Goal: Transaction & Acquisition: Purchase product/service

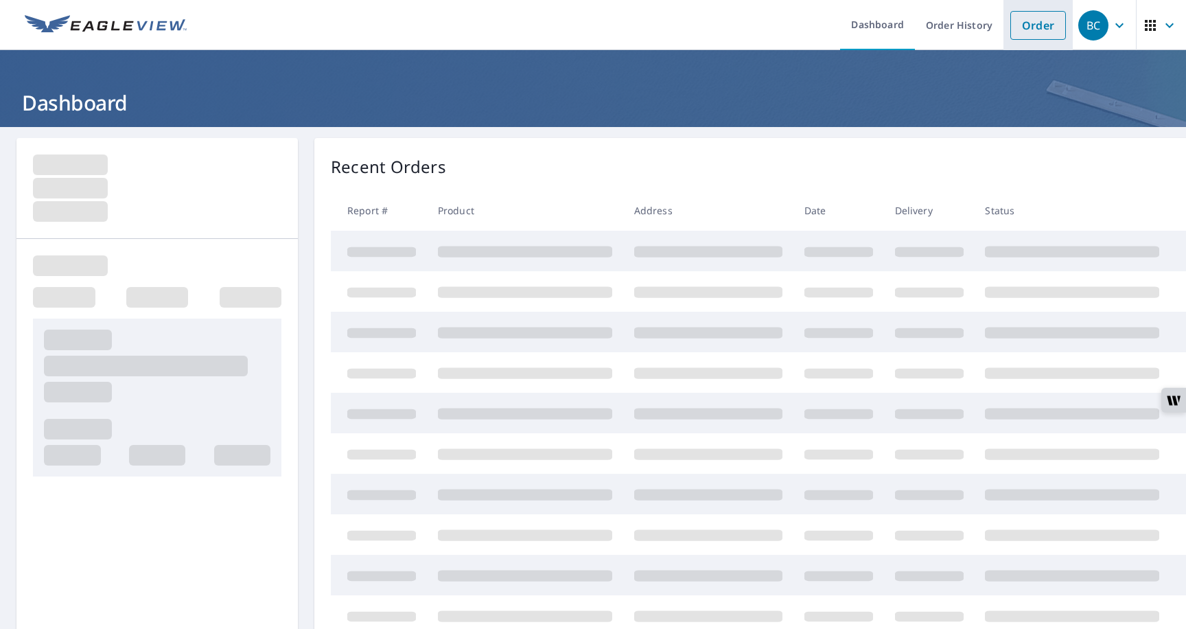
click at [1019, 30] on link "Order" at bounding box center [1038, 25] width 56 height 29
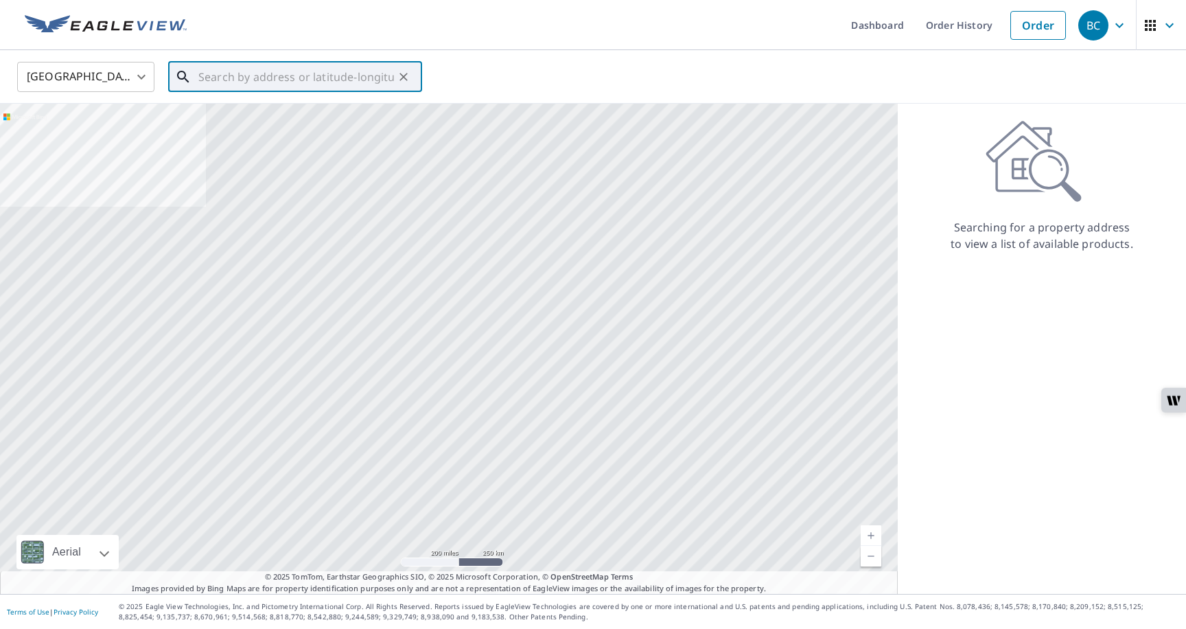
click at [278, 82] on input "text" at bounding box center [296, 77] width 196 height 38
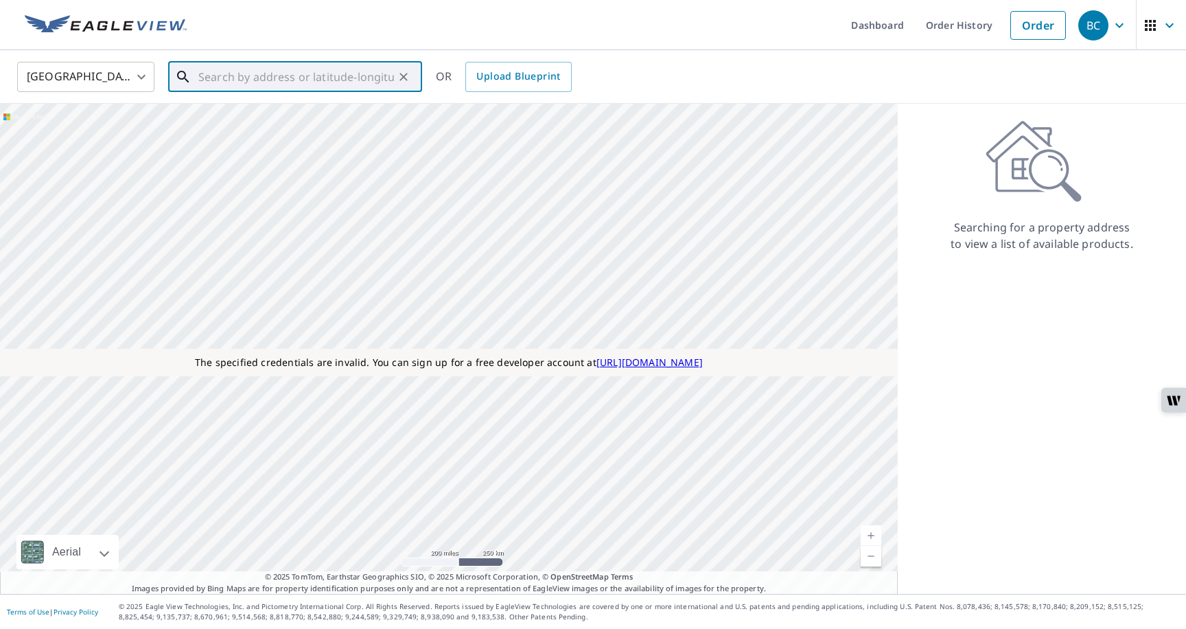
paste input "https://eagleviewcorp.atlassian.net/browse/SLN-569"
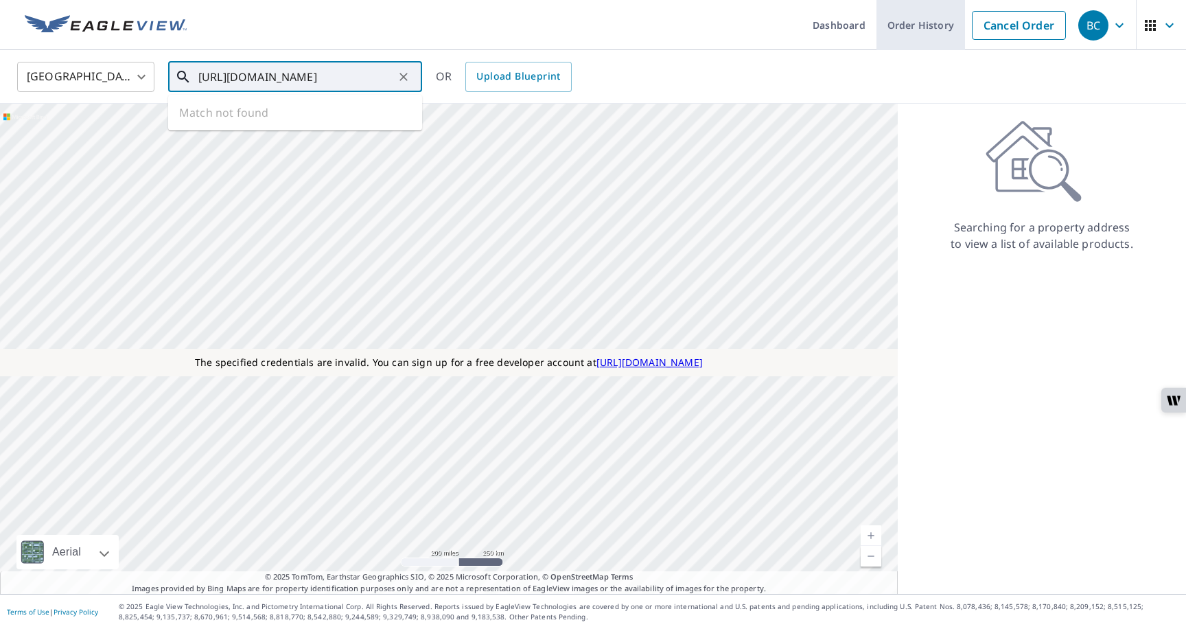
type input "https://eagleviewcorp.atlassian.net/browse/SLN-569"
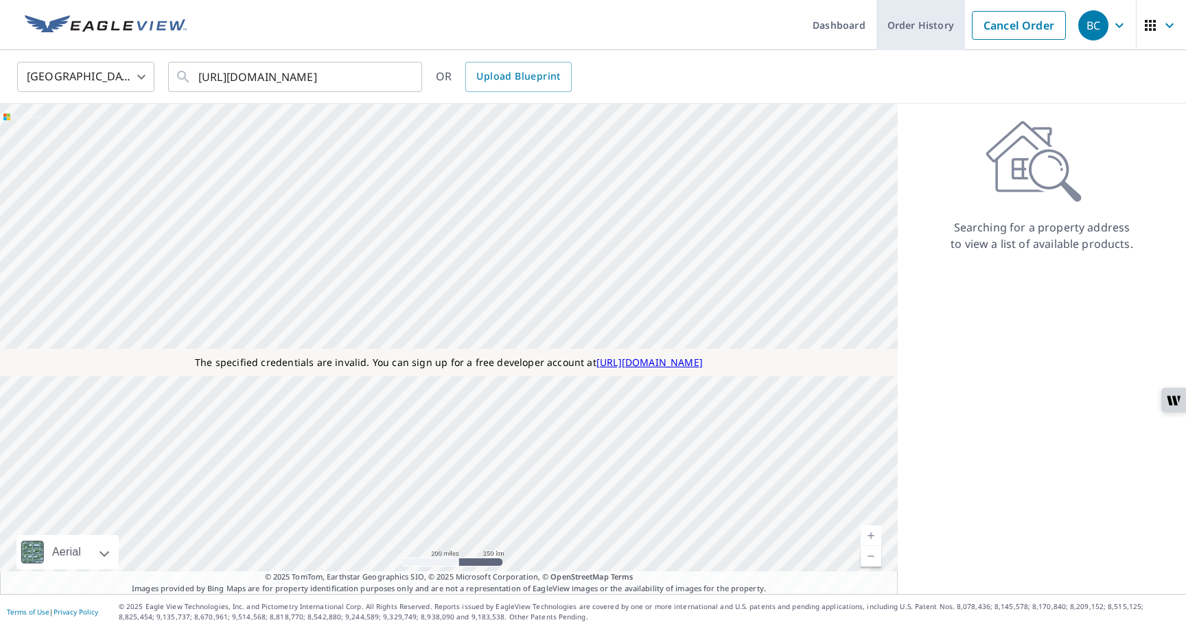
scroll to position [0, 0]
click at [907, 36] on link "Order History" at bounding box center [921, 25] width 89 height 50
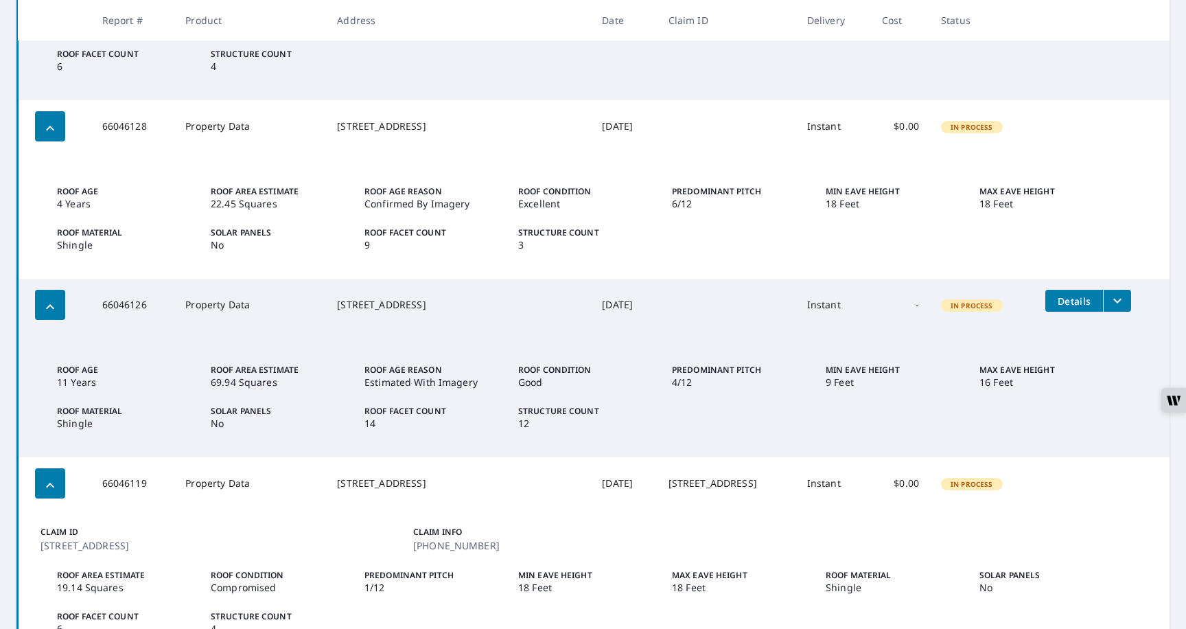
scroll to position [384, 0]
drag, startPoint x: 456, startPoint y: 315, endPoint x: 358, endPoint y: 296, distance: 100.0
click at [358, 296] on td "2923 S Meridian South Hill, WA 98373" at bounding box center [458, 303] width 265 height 52
copy div "2923 S Meridian South Hill, WA 98373"
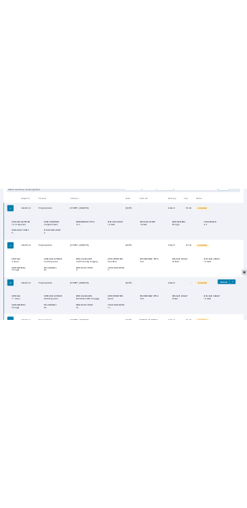
scroll to position [0, 0]
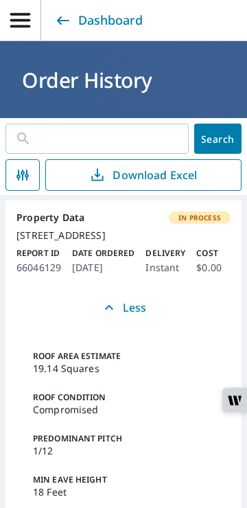
click at [112, 135] on input "text" at bounding box center [115, 138] width 148 height 38
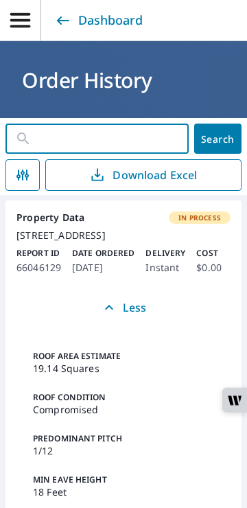
paste input "2923 S Meridian South Hill, WA 98373"
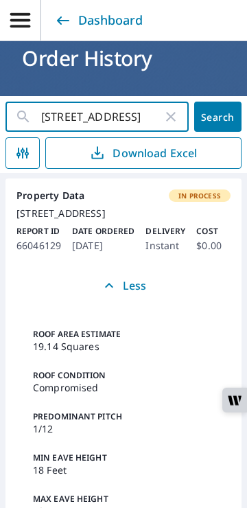
scroll to position [29, 0]
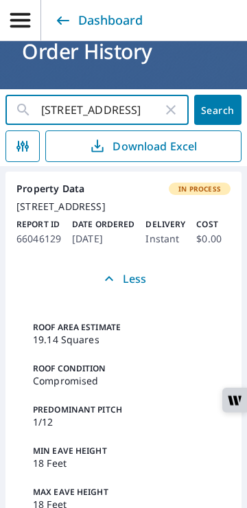
type input "2923 S Meridian South Hill, WA 98373"
click at [19, 25] on icon "button" at bounding box center [20, 20] width 20 height 14
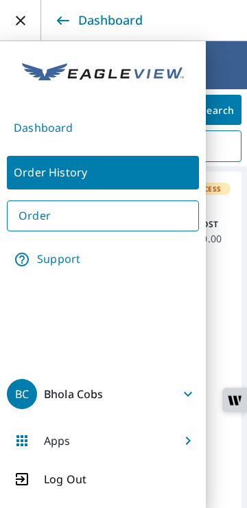
click at [42, 129] on link "Dashboard" at bounding box center [103, 128] width 192 height 34
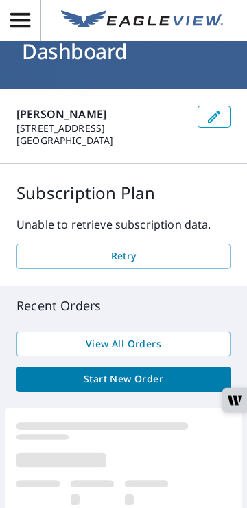
click at [16, 32] on icon "button" at bounding box center [20, 20] width 24 height 24
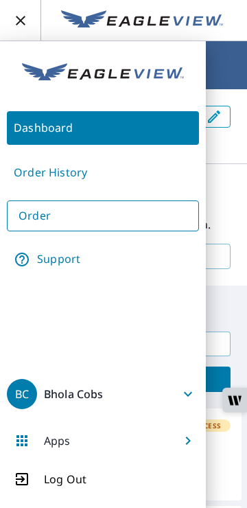
click at [33, 213] on link "Order" at bounding box center [103, 215] width 192 height 31
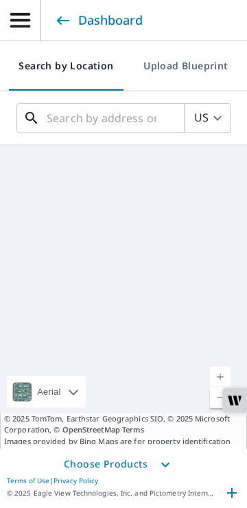
click at [63, 122] on input "text" at bounding box center [102, 118] width 110 height 38
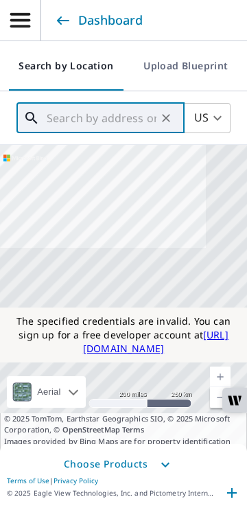
paste input "2923 S Meridian South Hill, WA 98373"
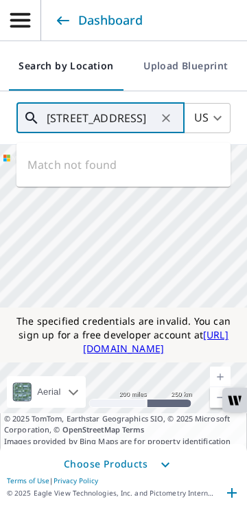
type input "2923 S Meridian South Hill, WA 98373"
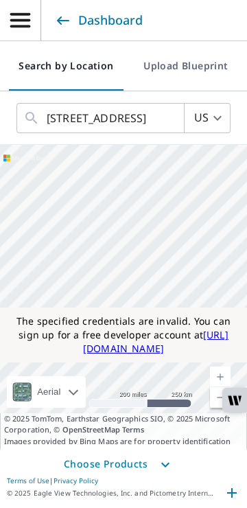
scroll to position [0, 0]
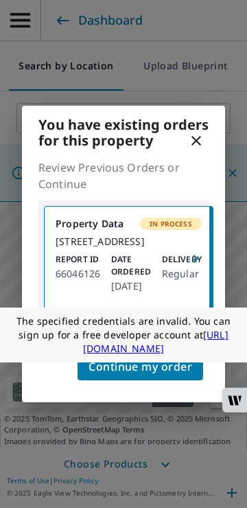
click at [156, 380] on button "Continue my order" at bounding box center [141, 366] width 126 height 27
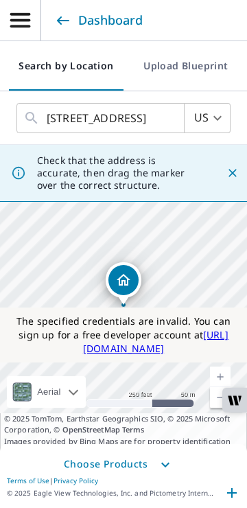
click at [135, 467] on span "Choose Products" at bounding box center [123, 464] width 247 height 27
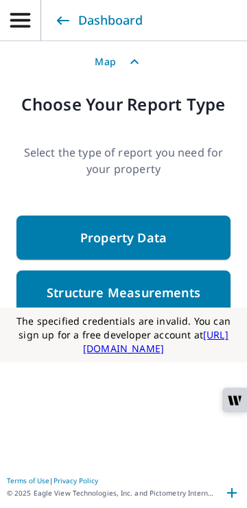
click at [134, 297] on p "Structure Measurements" at bounding box center [124, 292] width 154 height 16
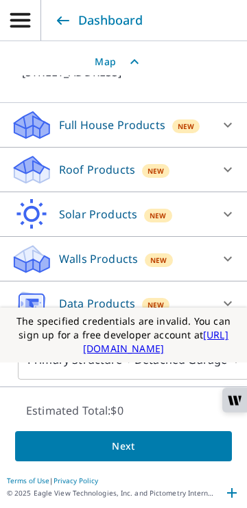
scroll to position [163, 0]
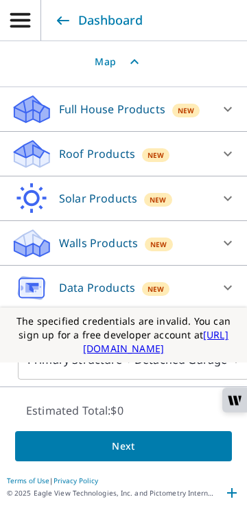
click at [100, 286] on p "Data Products" at bounding box center [97, 287] width 76 height 16
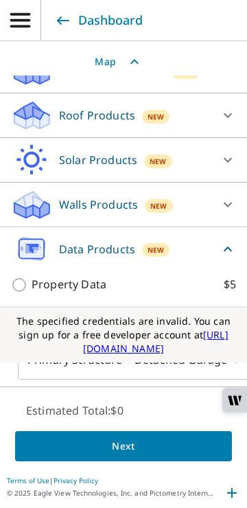
scroll to position [202, 0]
click at [71, 286] on p "Property Data" at bounding box center [69, 284] width 75 height 17
click at [32, 286] on input "Property Data $5" at bounding box center [21, 285] width 21 height 16
checkbox input "true"
type input "5"
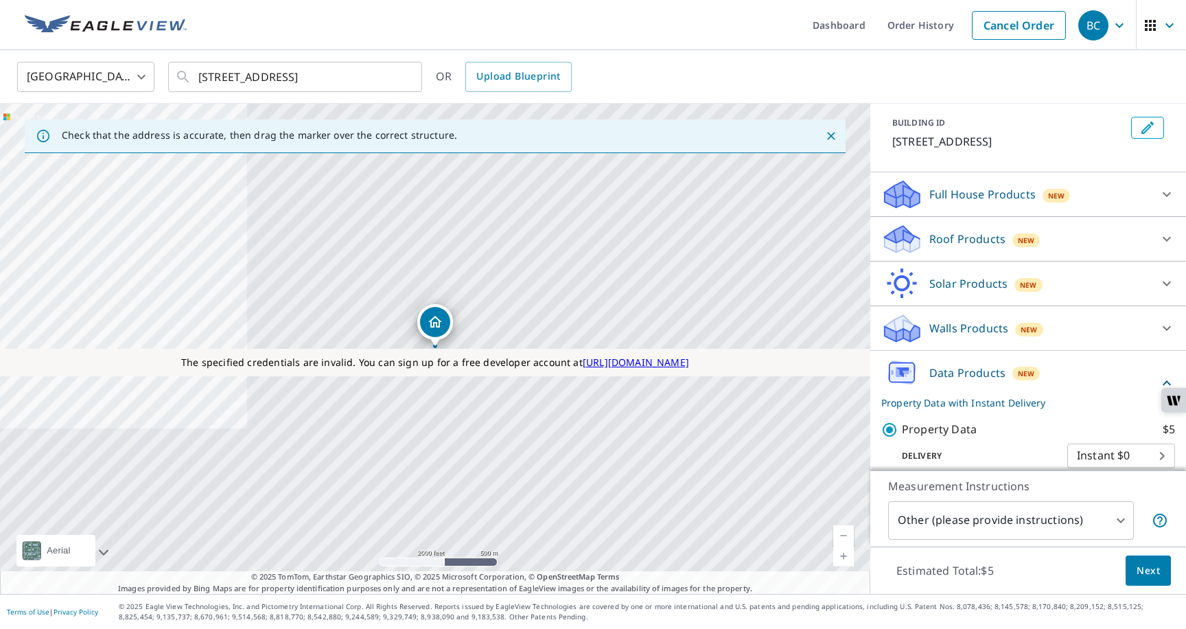
scroll to position [89, 0]
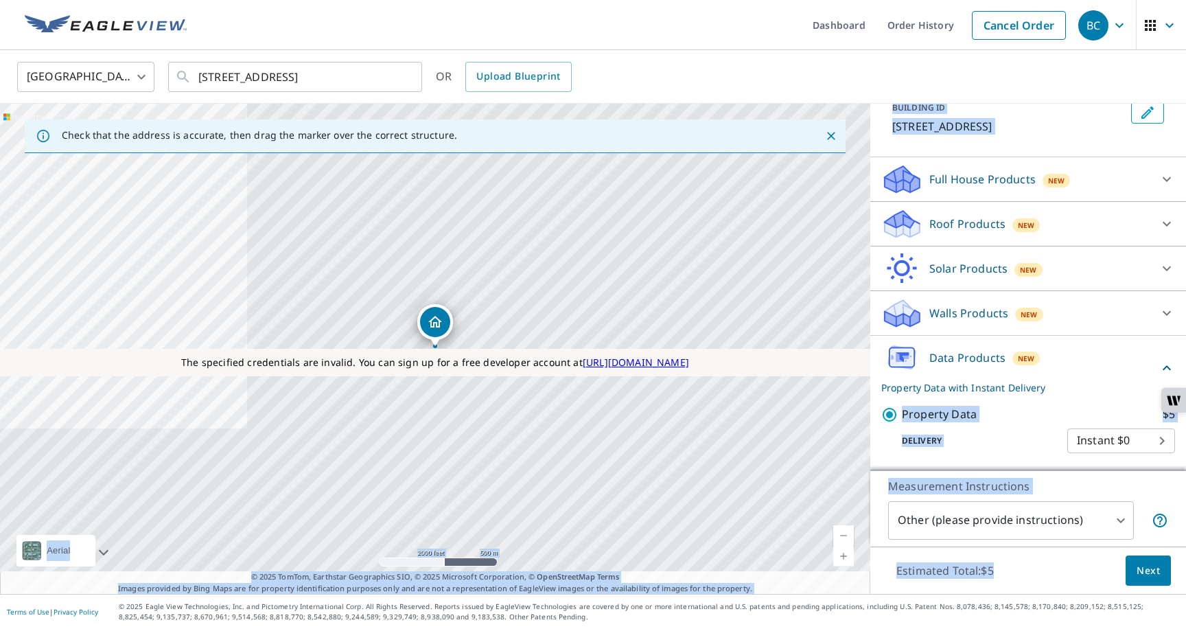
drag, startPoint x: 1008, startPoint y: 571, endPoint x: 866, endPoint y: 565, distance: 142.2
click at [866, 565] on div "Check that the address is accurate, then drag the marker over the correct struc…" at bounding box center [593, 349] width 1186 height 490
click at [959, 439] on p "Delivery" at bounding box center [974, 441] width 186 height 12
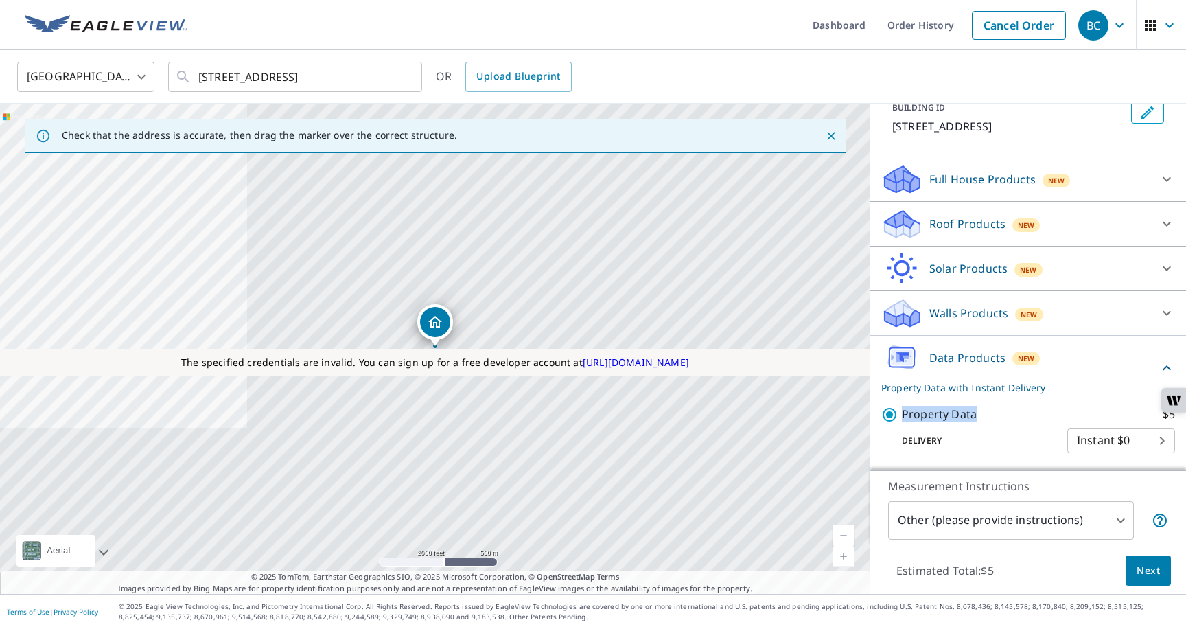
drag, startPoint x: 980, startPoint y: 414, endPoint x: 900, endPoint y: 410, distance: 79.7
click at [900, 410] on div "Property Data $5" at bounding box center [1028, 414] width 294 height 17
copy p "Property Data"
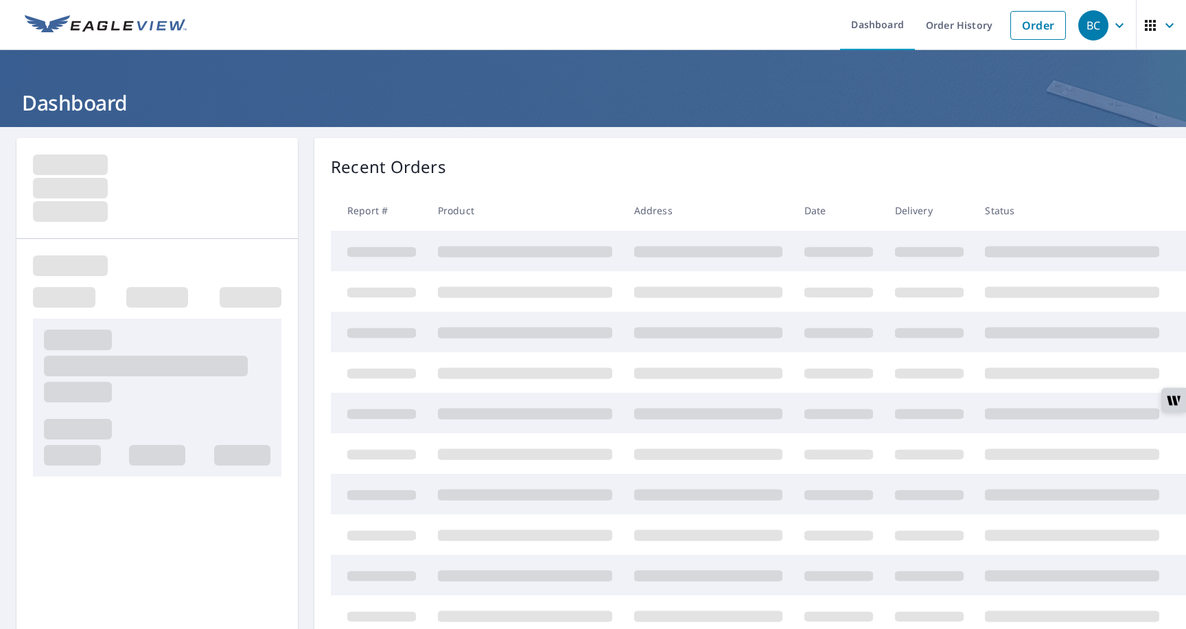
click at [1119, 28] on icon "button" at bounding box center [1119, 25] width 16 height 16
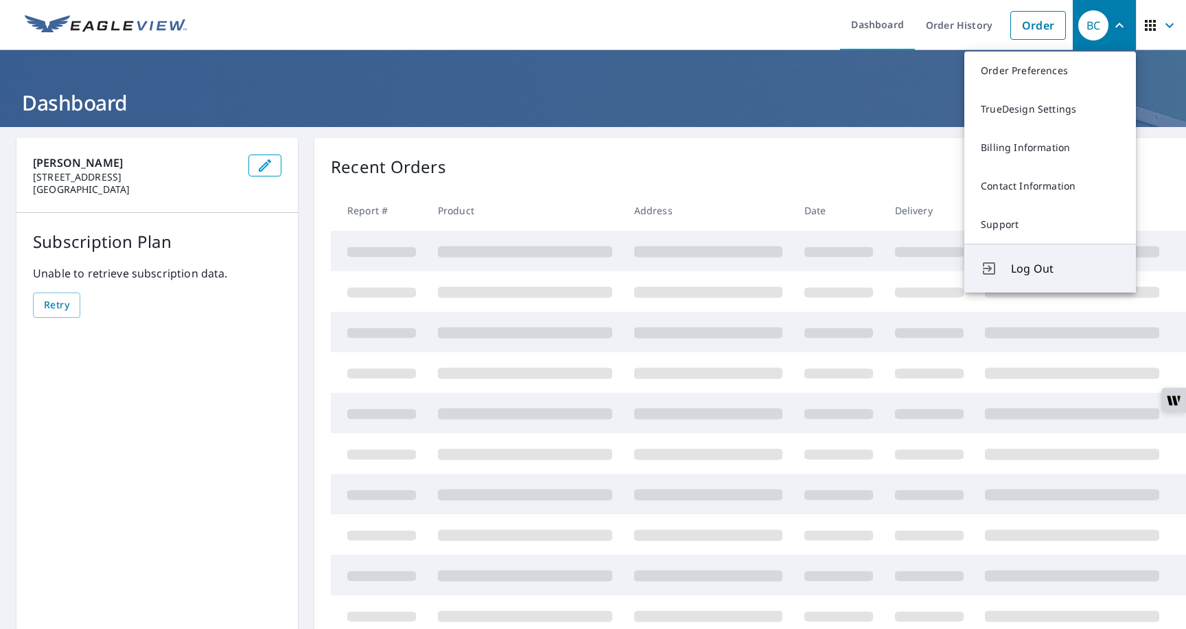
click at [1015, 272] on span "Log Out" at bounding box center [1065, 268] width 108 height 16
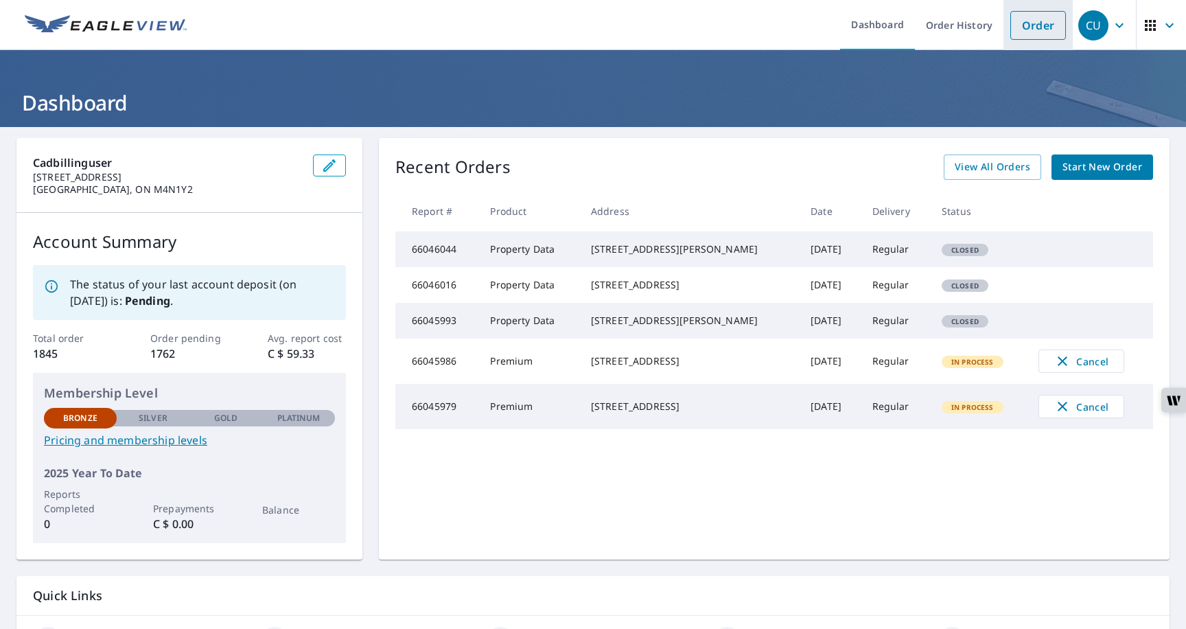
click at [1044, 35] on link "Order" at bounding box center [1038, 25] width 56 height 29
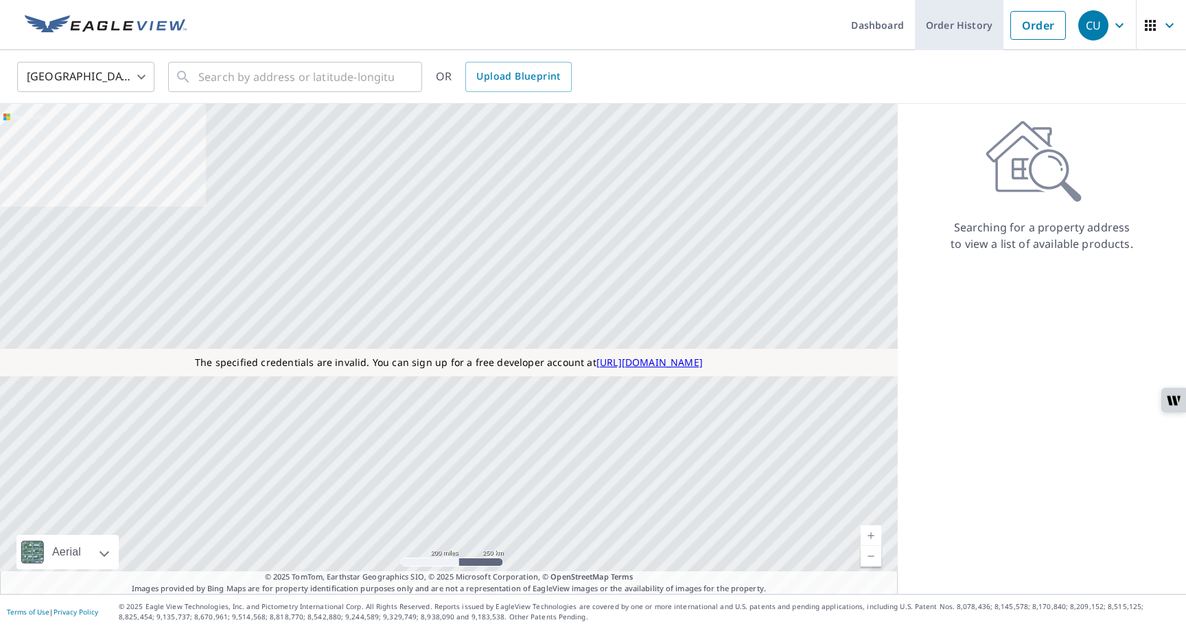
click at [949, 23] on link "Order History" at bounding box center [959, 25] width 89 height 50
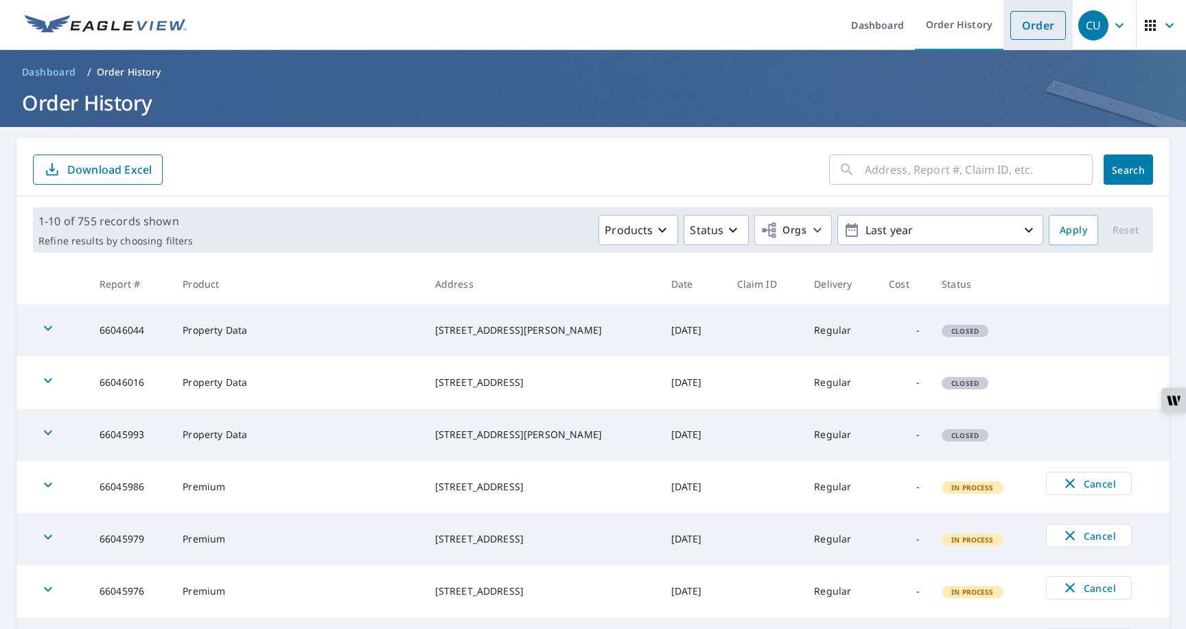
click at [1030, 32] on link "Order" at bounding box center [1038, 25] width 56 height 29
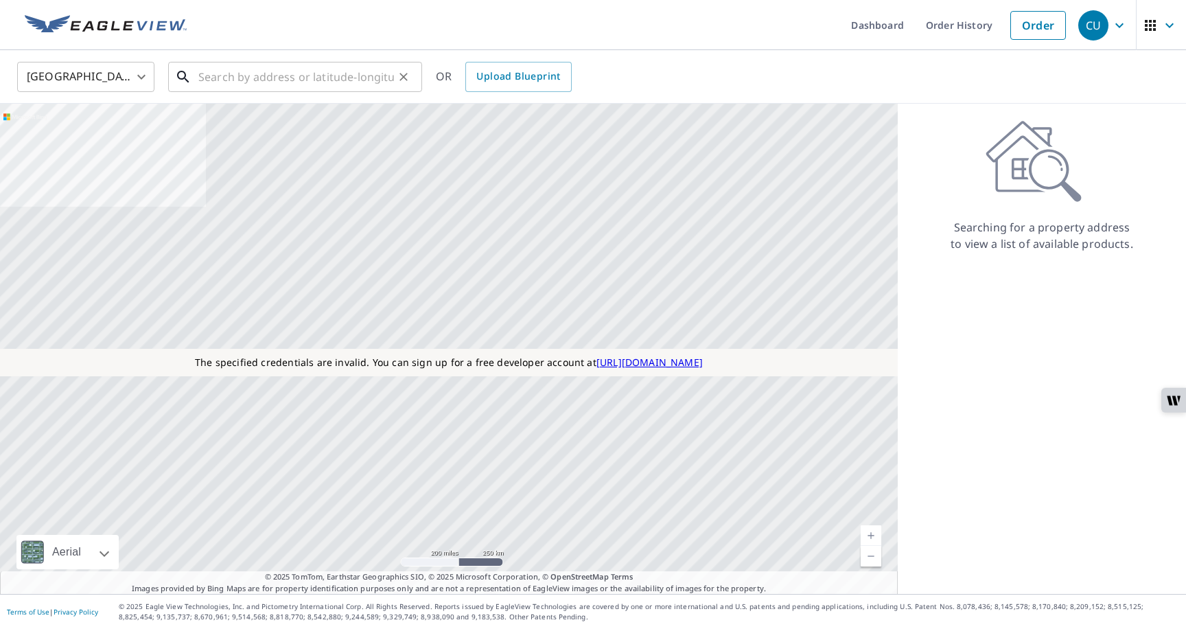
click at [329, 82] on input "text" at bounding box center [296, 77] width 196 height 38
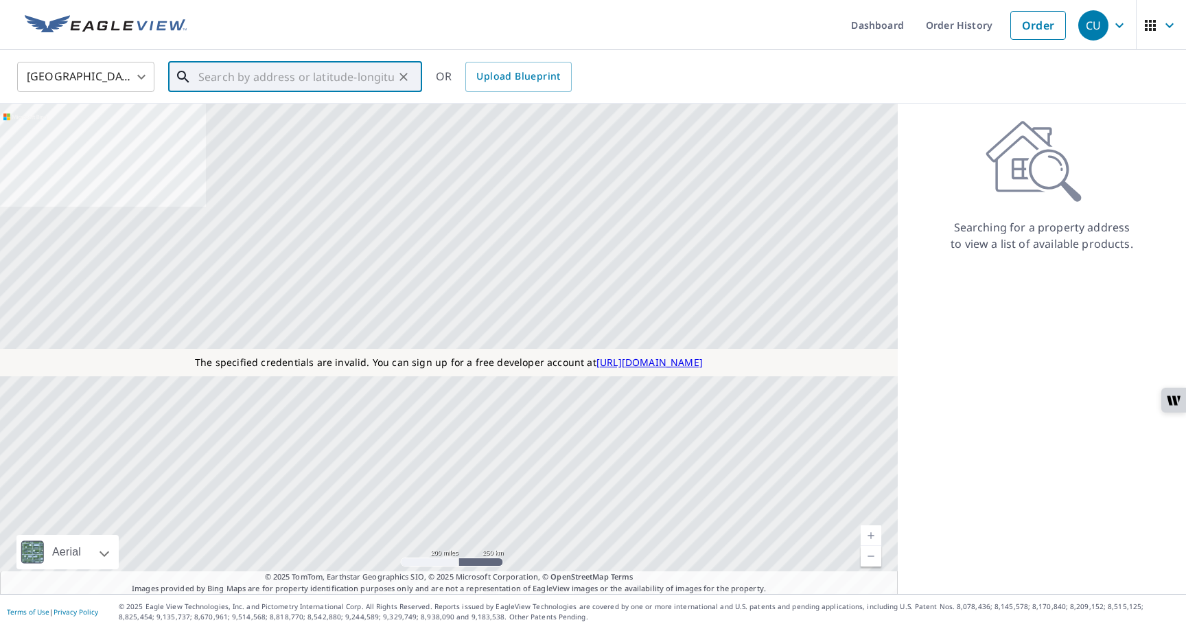
click at [322, 79] on input "text" at bounding box center [296, 77] width 196 height 38
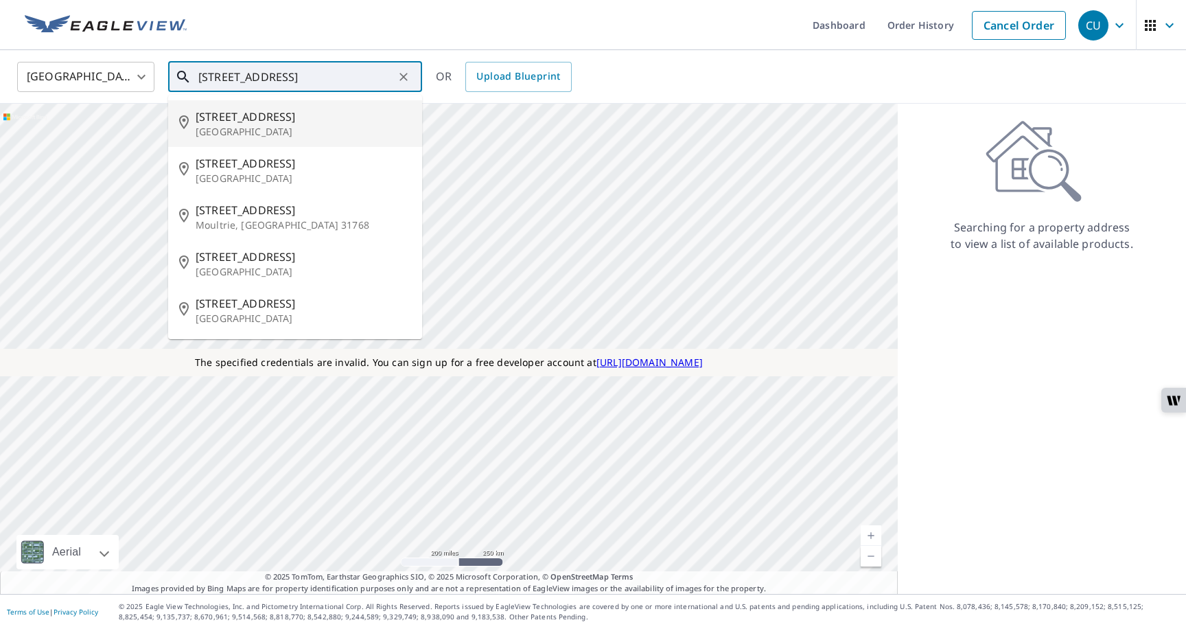
click at [251, 119] on span "[STREET_ADDRESS]" at bounding box center [304, 116] width 216 height 16
type input "142 30th Ave Seattle, WA 98122"
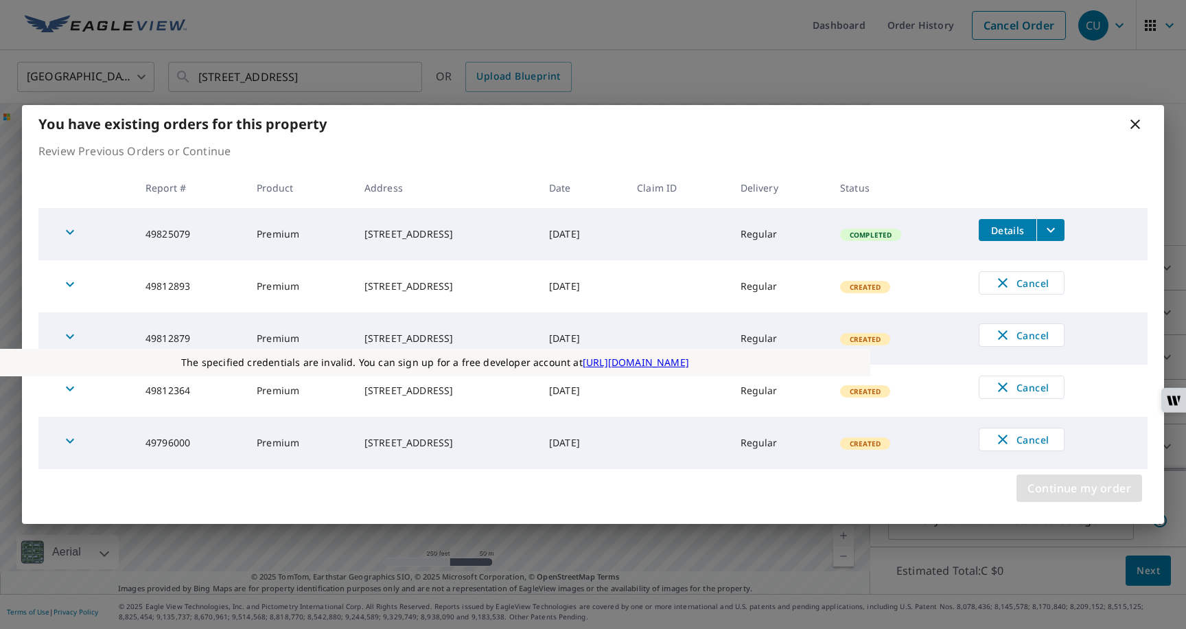
click at [1026, 482] on button "Continue my order" at bounding box center [1080, 487] width 126 height 27
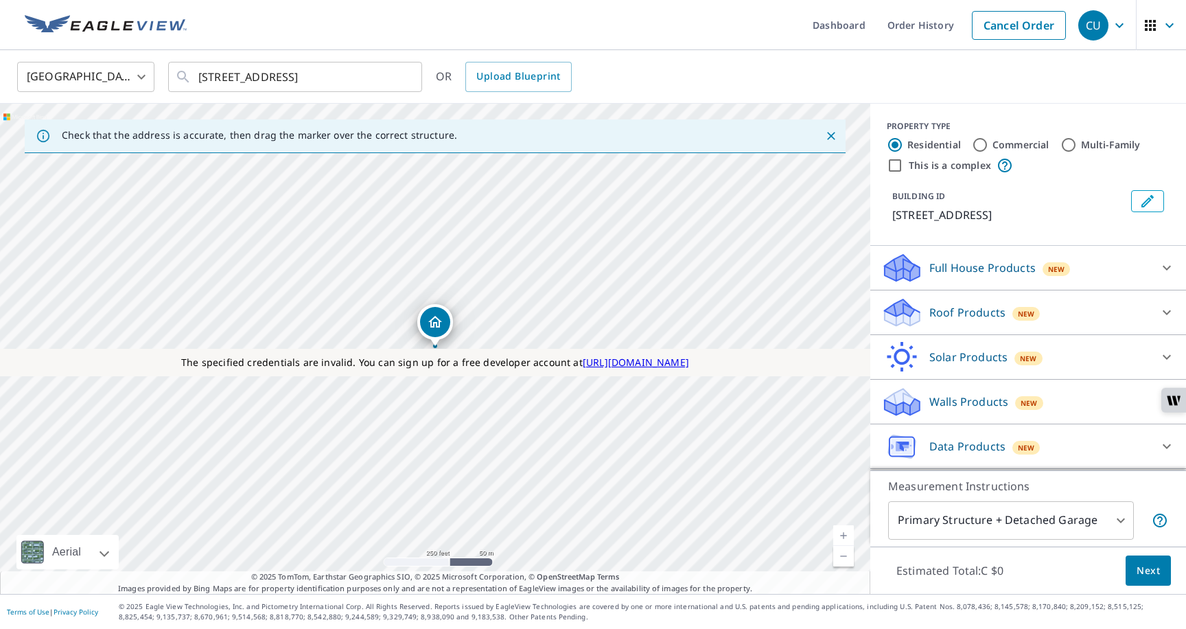
scroll to position [22, 0]
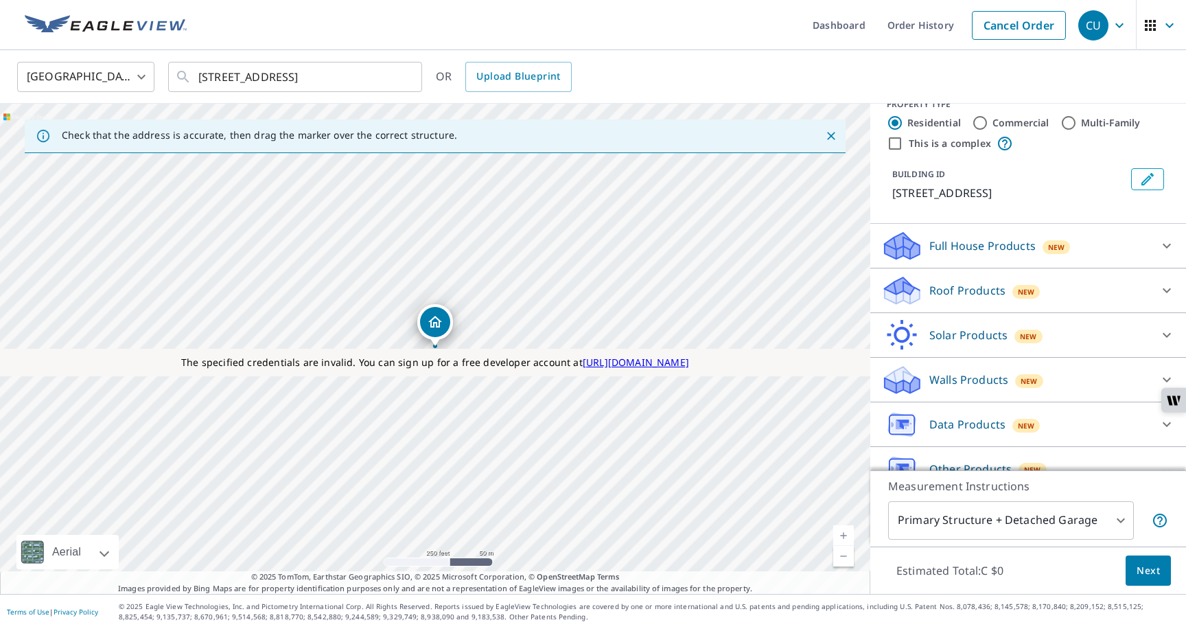
click at [969, 337] on p "Solar Products" at bounding box center [968, 335] width 78 height 16
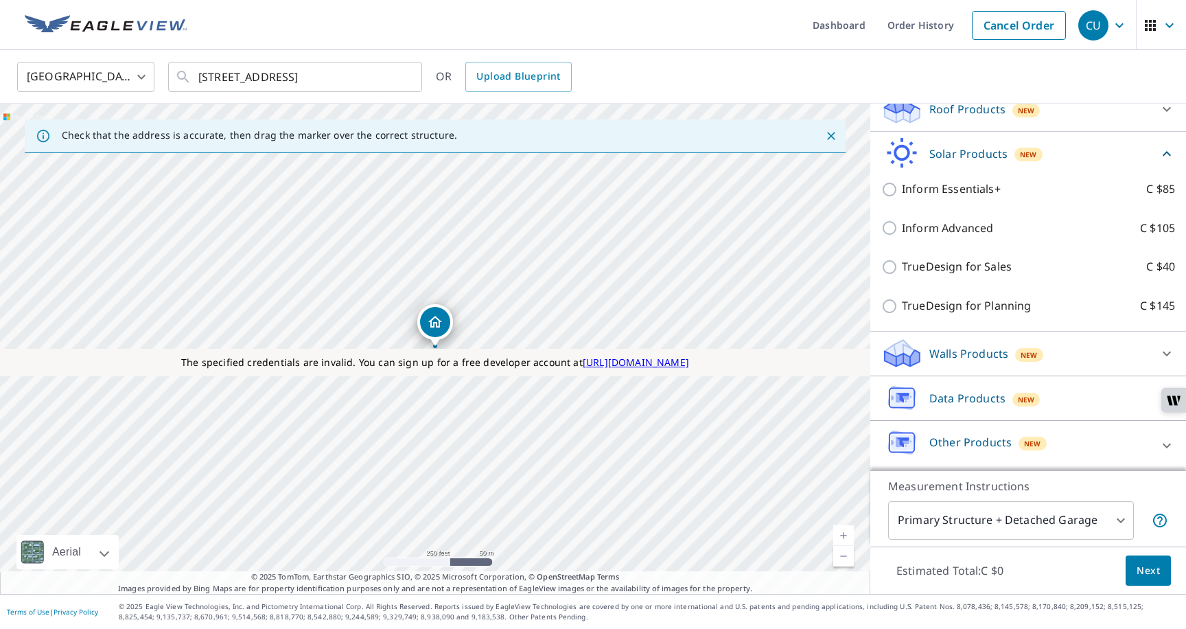
scroll to position [206, 0]
click at [949, 395] on p "Data Products" at bounding box center [967, 397] width 76 height 16
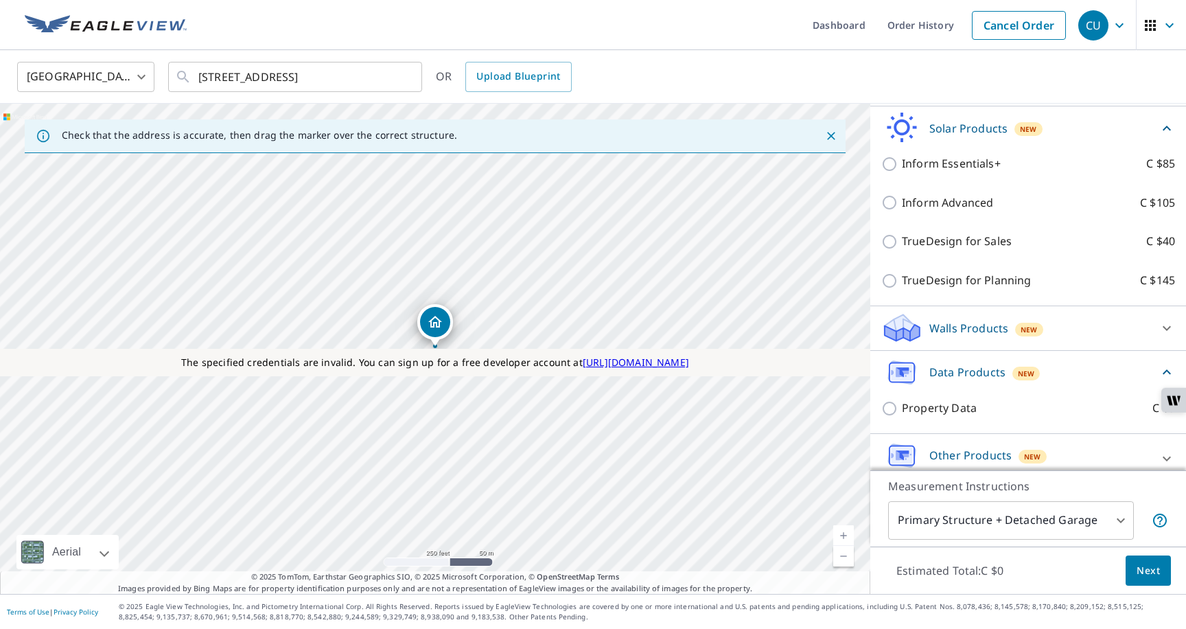
scroll to position [244, 0]
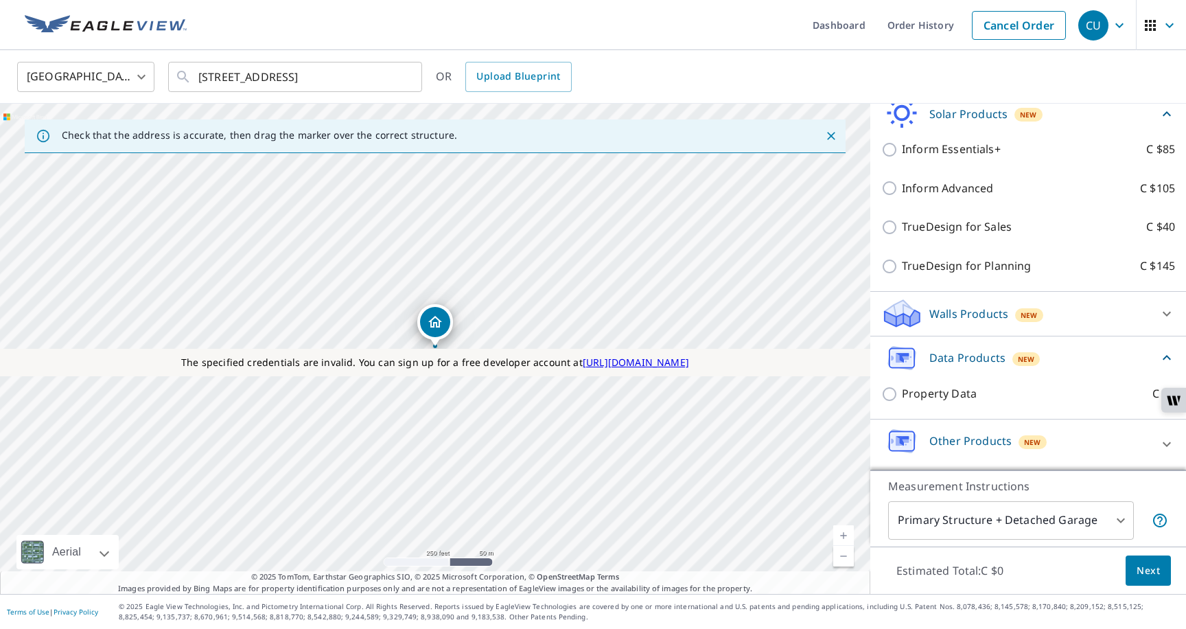
click at [949, 386] on p "Property Data" at bounding box center [939, 393] width 75 height 17
click at [902, 386] on input "Property Data C $5" at bounding box center [891, 394] width 21 height 16
checkbox input "true"
type input "5"
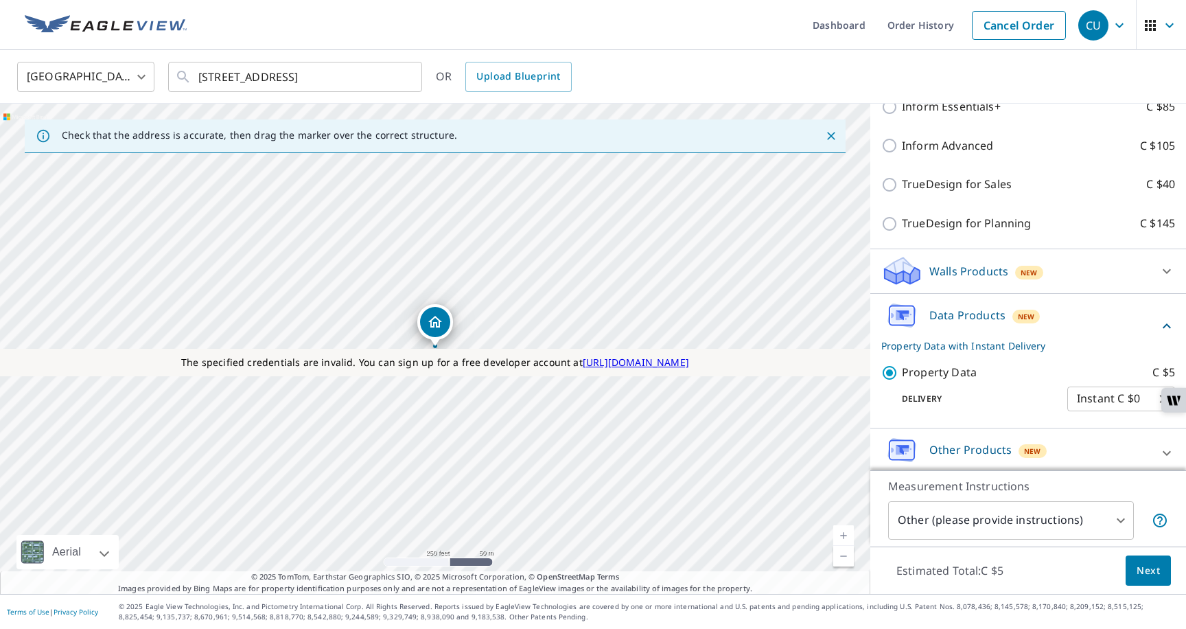
scroll to position [296, 0]
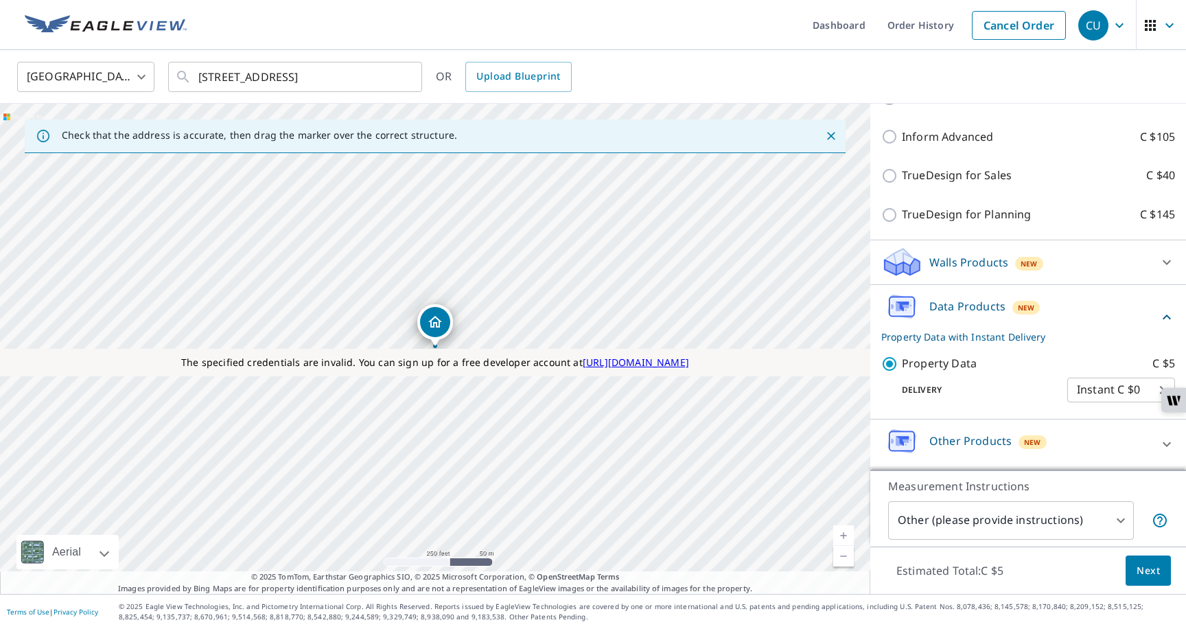
click at [1034, 563] on div "Estimated Total: C $5 Next" at bounding box center [1028, 570] width 316 height 48
click at [1035, 555] on div "Estimated Total: C $5 Next" at bounding box center [1028, 570] width 316 height 48
click at [1150, 565] on span "Next" at bounding box center [1148, 570] width 23 height 17
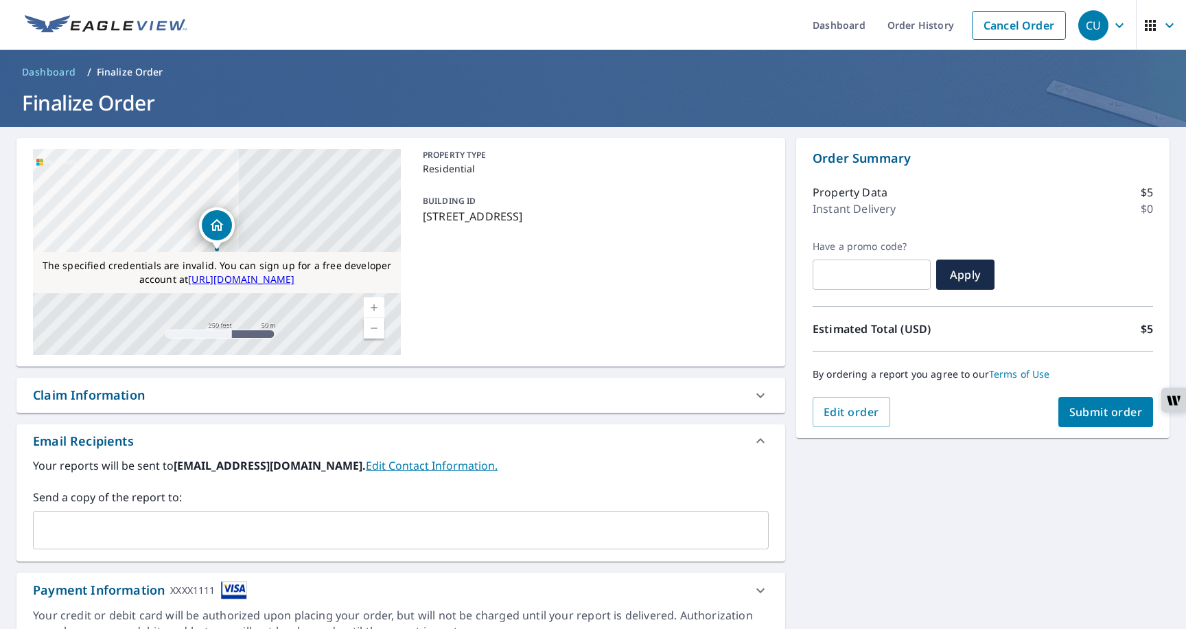
click at [1096, 422] on button "Submit order" at bounding box center [1105, 412] width 95 height 30
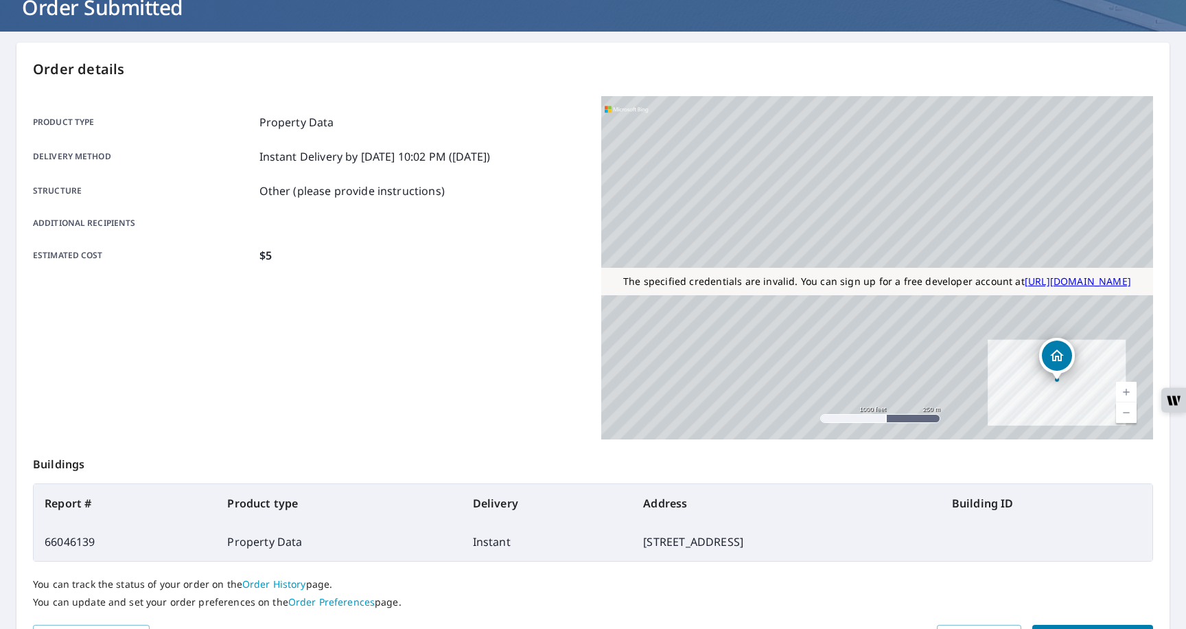
scroll to position [178, 0]
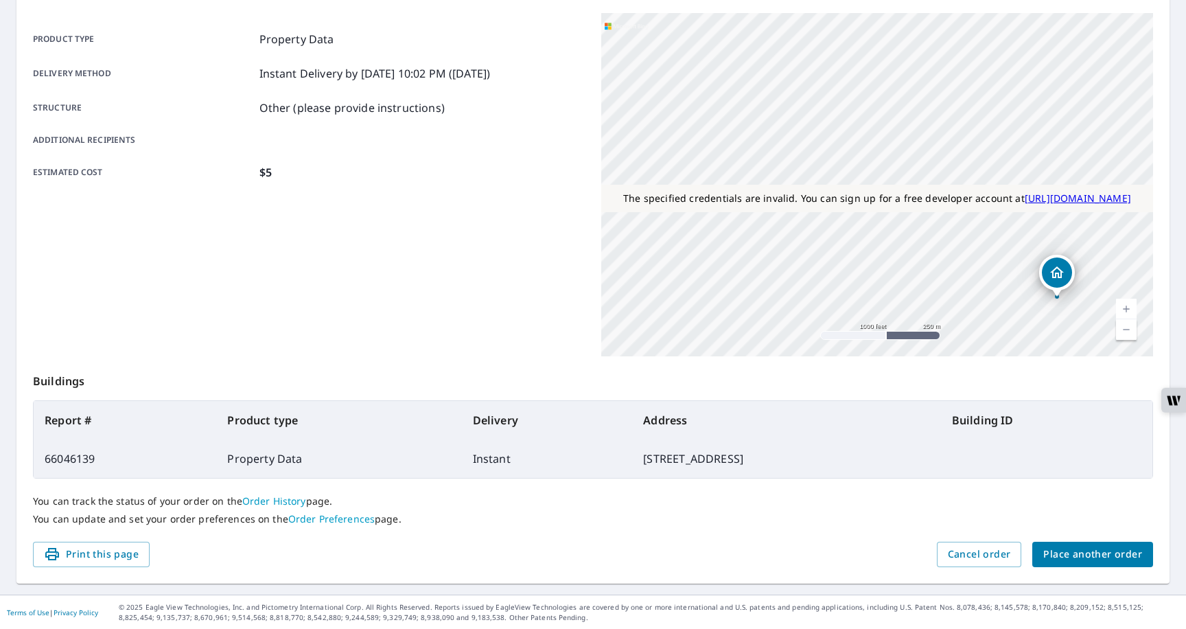
click at [268, 498] on link "Order History" at bounding box center [274, 500] width 64 height 13
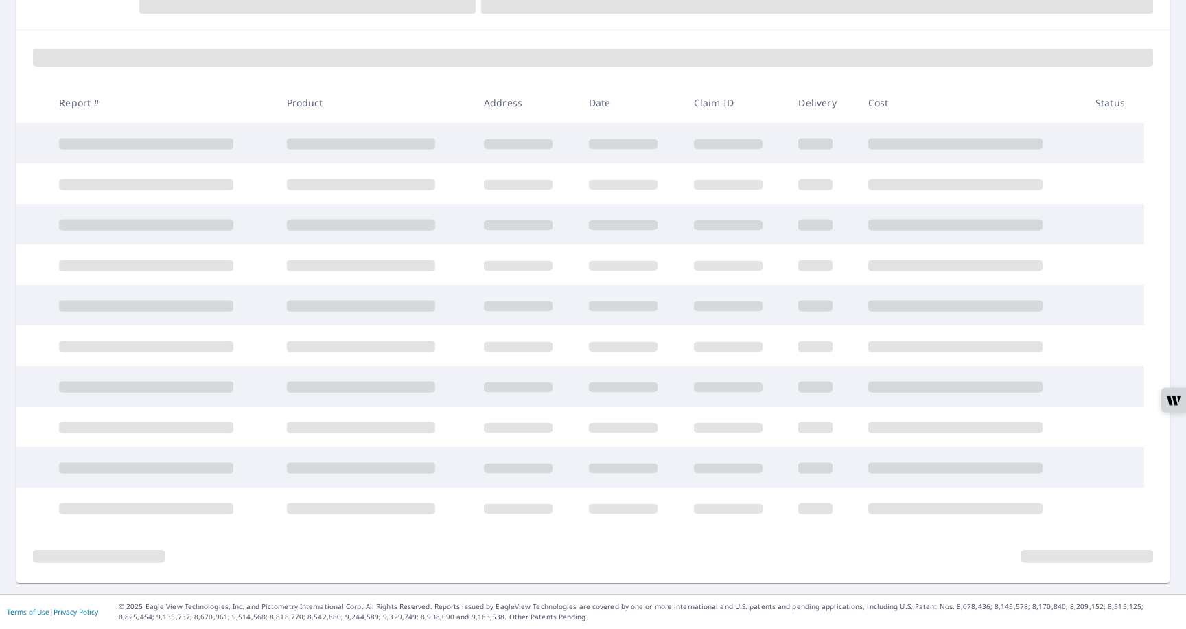
scroll to position [166, 0]
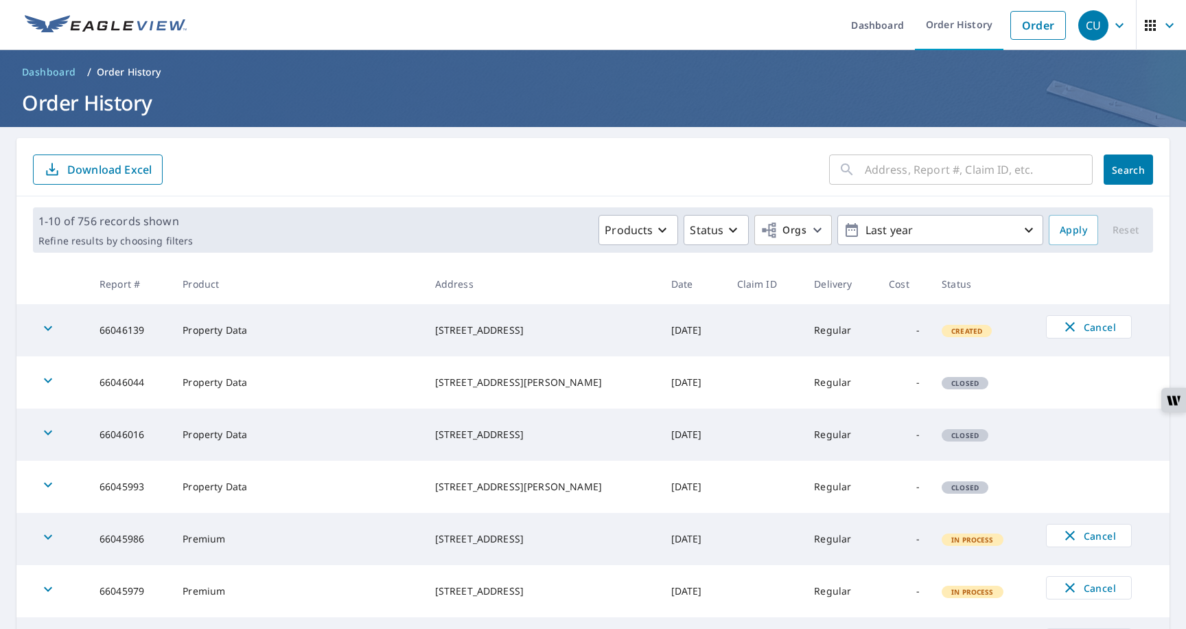
click at [1110, 27] on span "CU" at bounding box center [1104, 25] width 52 height 33
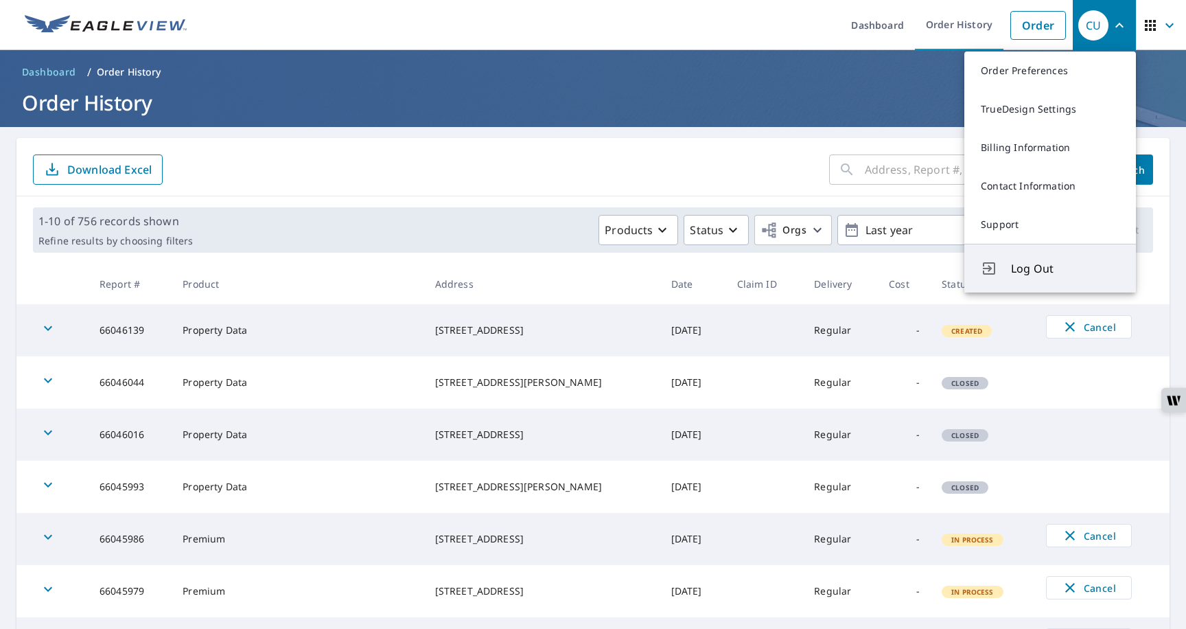
click at [1021, 258] on button "Log Out" at bounding box center [1050, 268] width 172 height 49
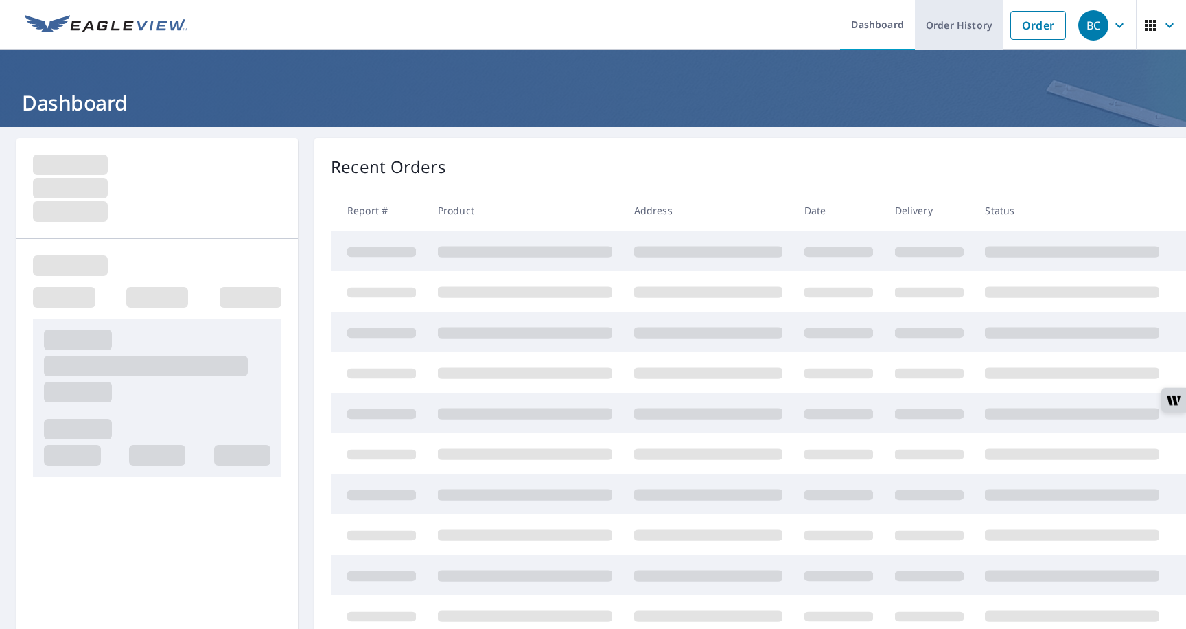
click at [951, 36] on link "Order History" at bounding box center [959, 25] width 89 height 50
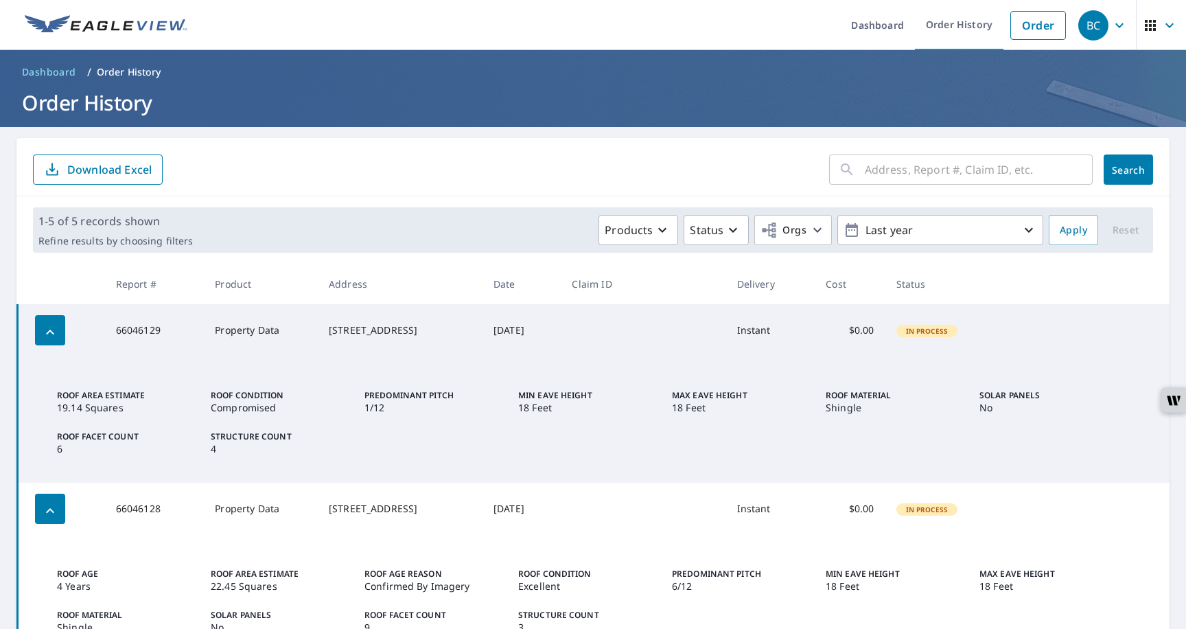
drag, startPoint x: 402, startPoint y: 338, endPoint x: 316, endPoint y: 325, distance: 86.8
click at [318, 325] on td "2244 Esplanade Ave Bronx, NY 10469" at bounding box center [400, 330] width 165 height 52
copy div "2244 Esplanade Ave Bronx, NY 10469"
click at [1050, 27] on link "Order" at bounding box center [1038, 25] width 56 height 29
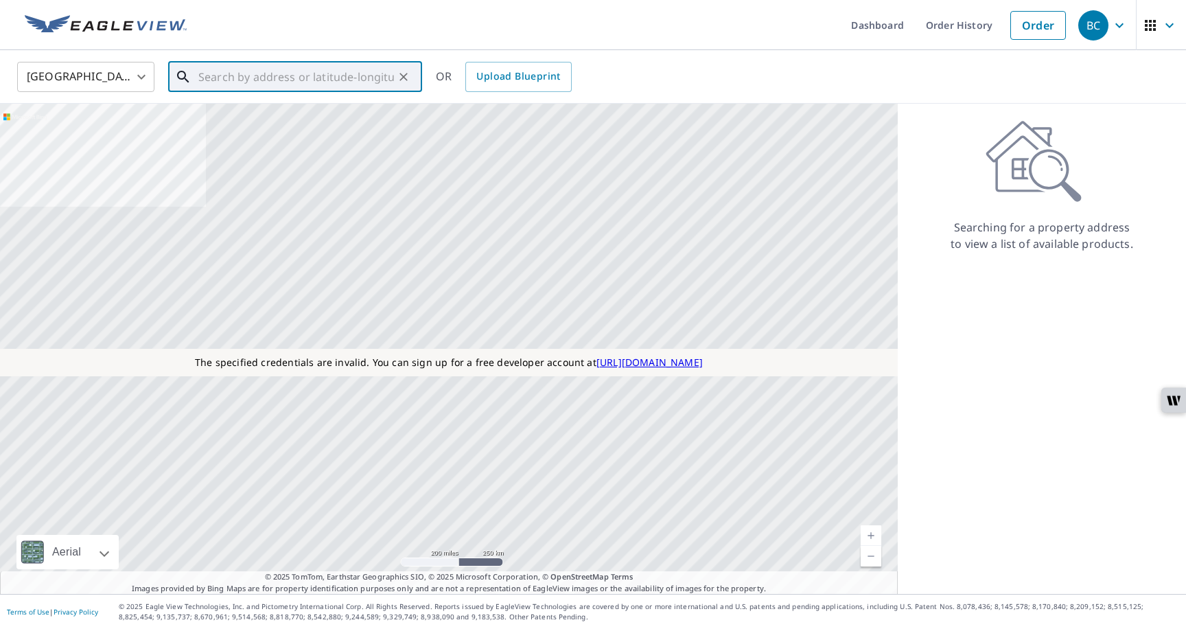
click at [277, 82] on input "text" at bounding box center [296, 77] width 196 height 38
paste input "2244 Esplanade Ave Bronx, NY 10469"
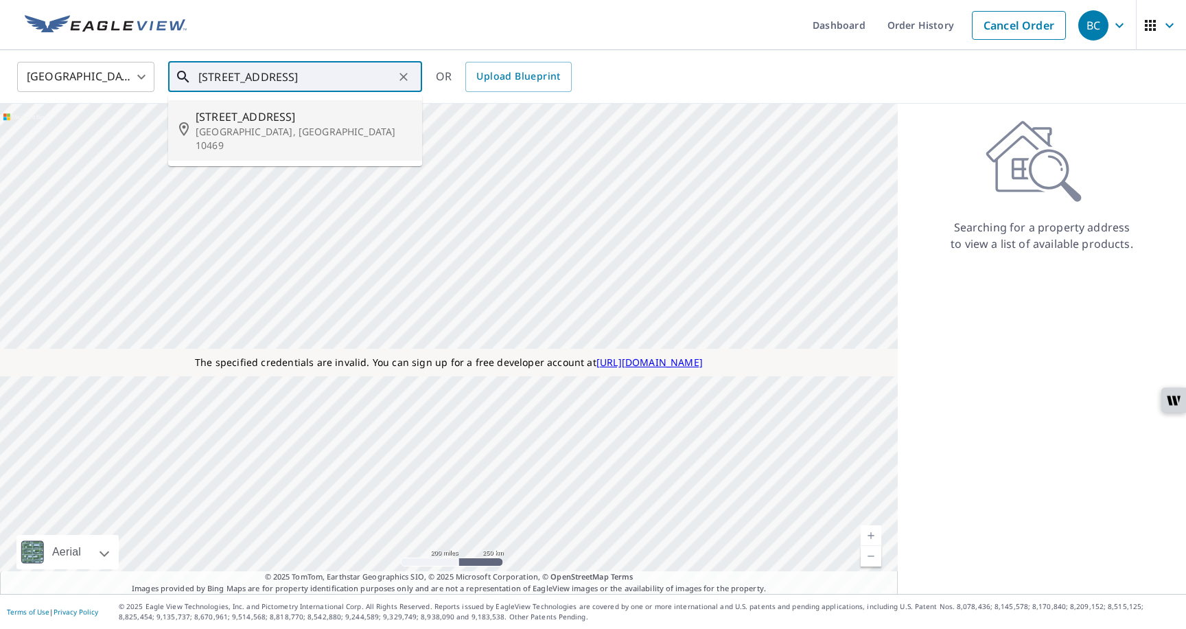
click at [260, 128] on p "Bronx, NY 10469" at bounding box center [304, 138] width 216 height 27
type input "2244 Esplanade Ave Bronx, NY 10469"
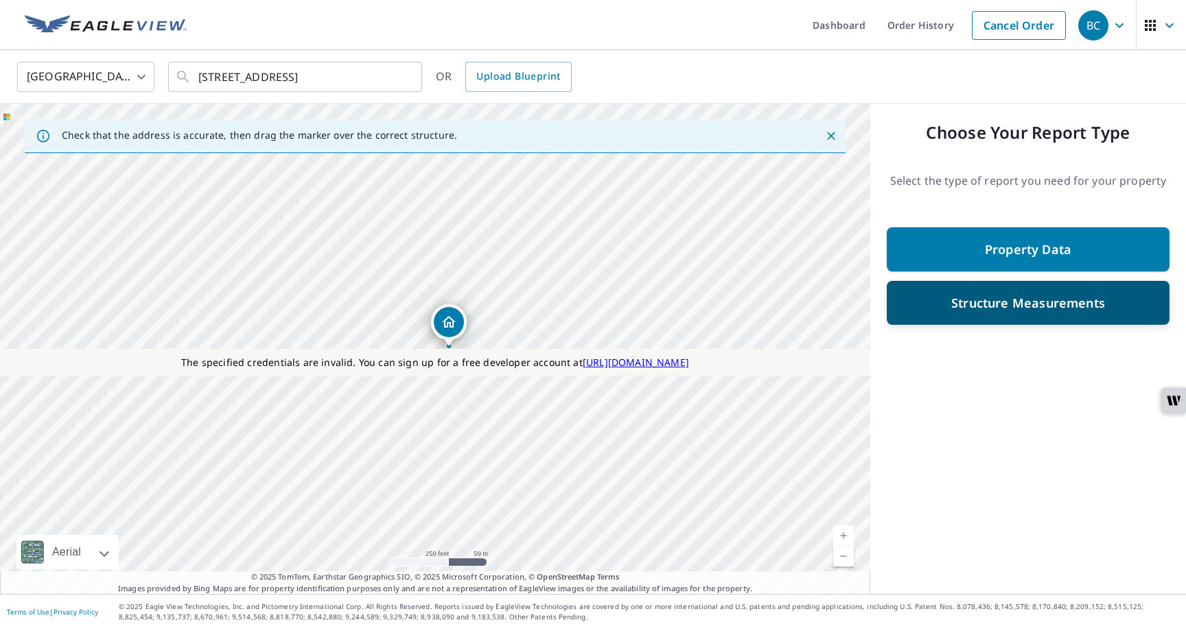
click at [914, 311] on div "Structure Measurements" at bounding box center [1028, 302] width 247 height 25
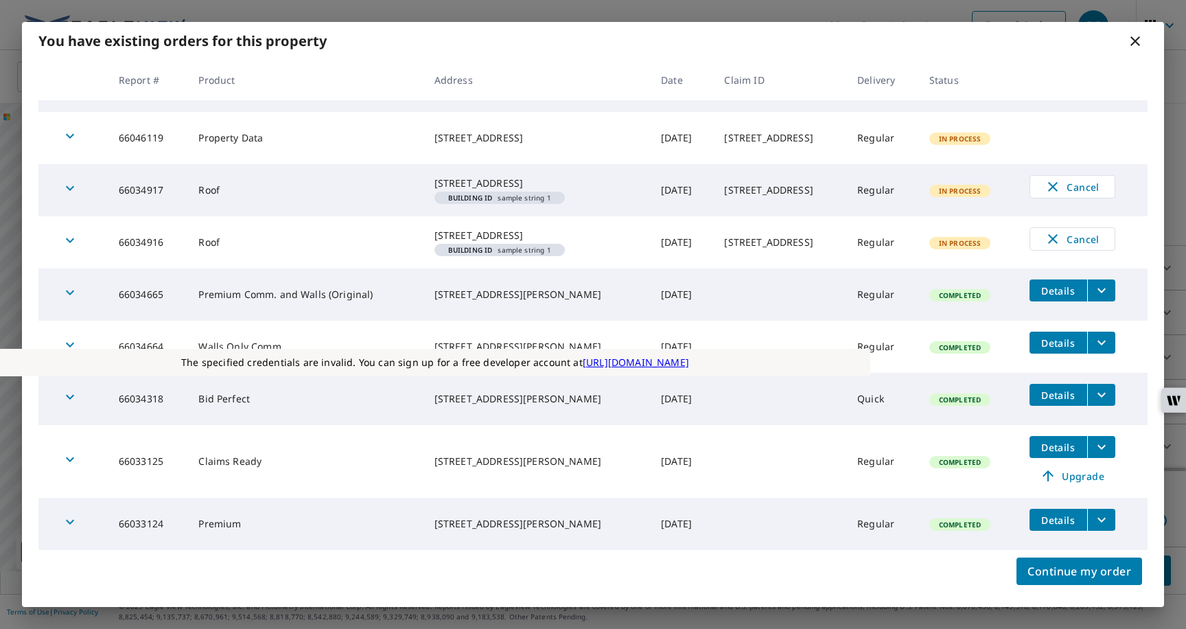
scroll to position [62, 0]
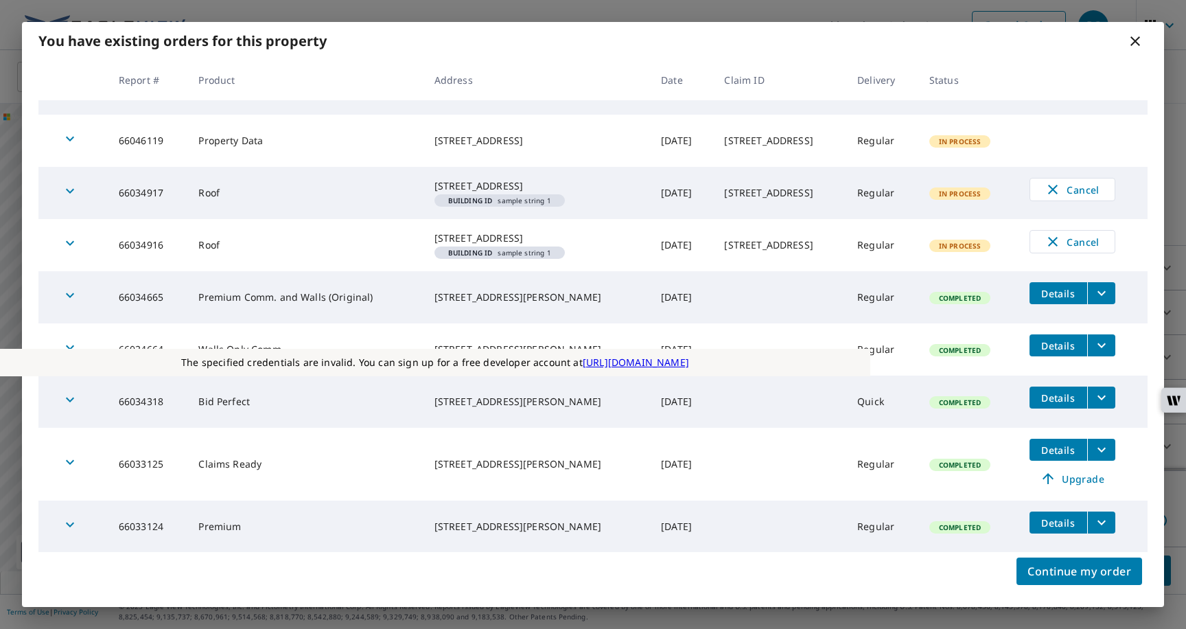
click at [1142, 41] on icon at bounding box center [1135, 41] width 16 height 16
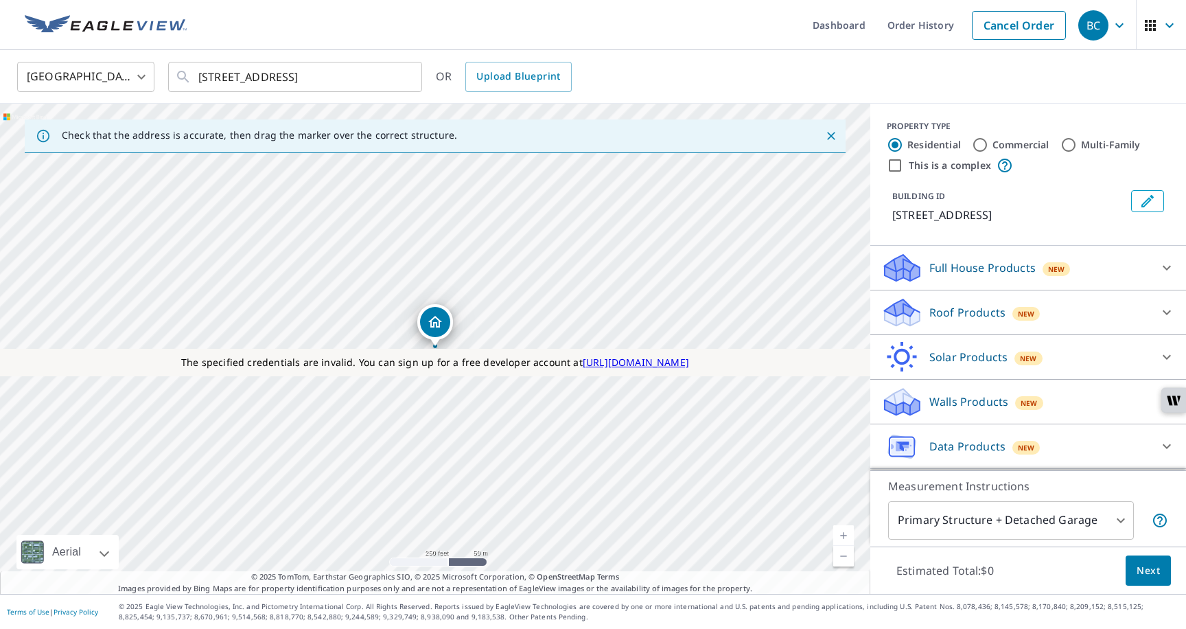
click at [927, 316] on div "Roof Products New" at bounding box center [1015, 313] width 269 height 32
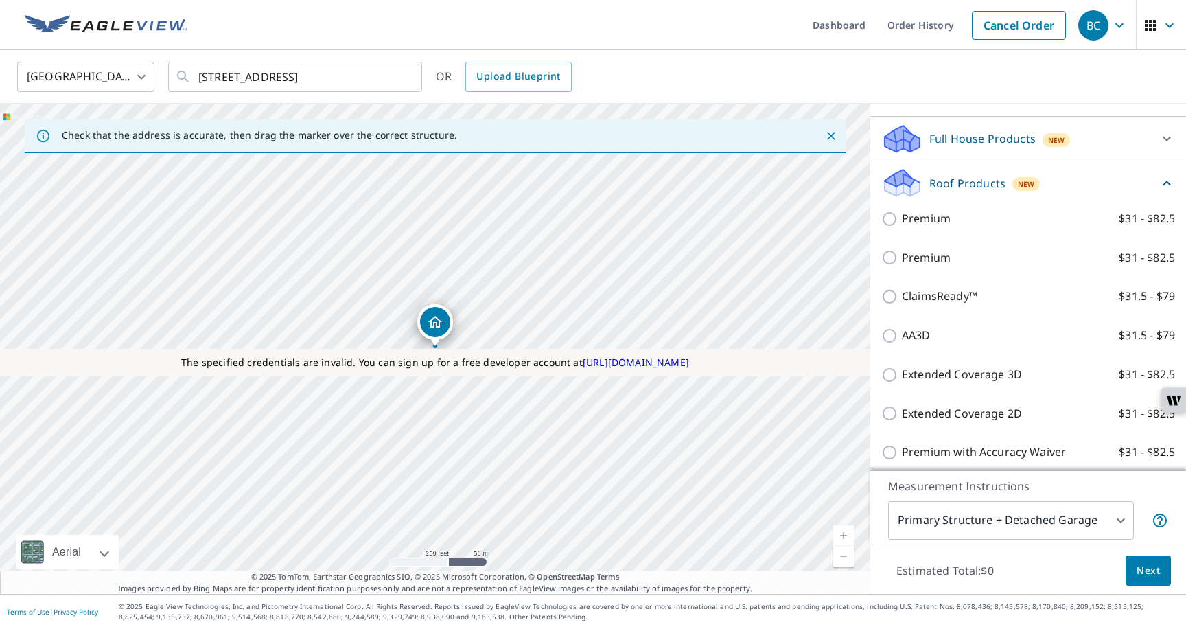
scroll to position [131, 0]
click at [399, 76] on icon "Clear" at bounding box center [404, 77] width 14 height 14
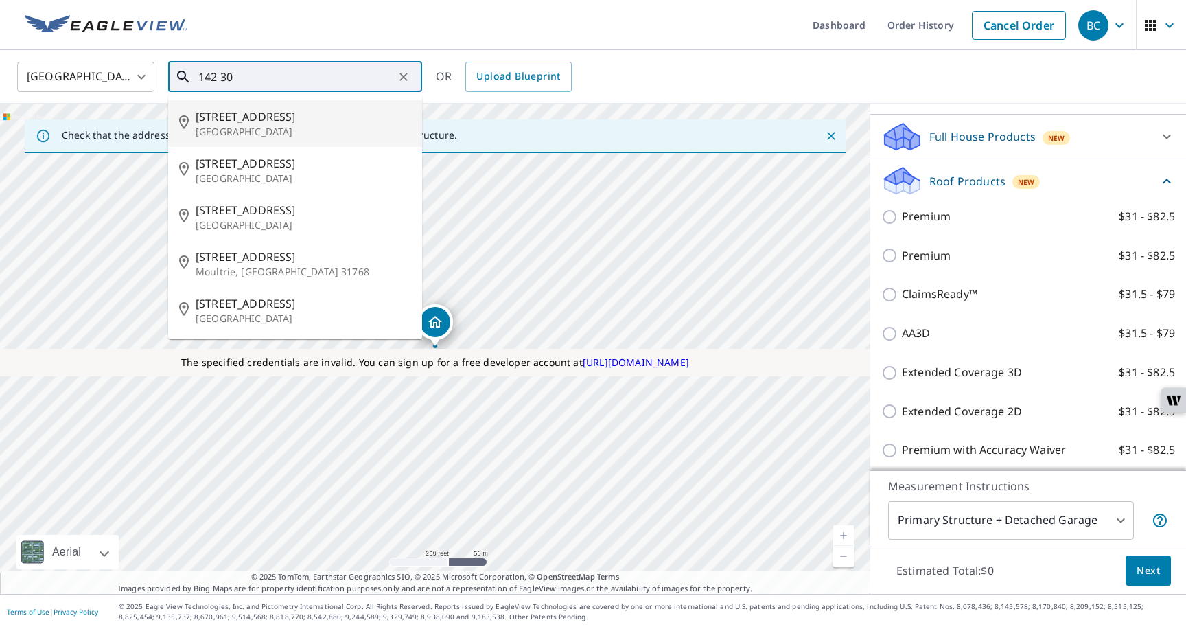
click at [219, 76] on input "142 30" at bounding box center [296, 77] width 196 height 38
click at [242, 117] on span "[STREET_ADDRESS]" at bounding box center [304, 116] width 216 height 16
type input "142 30th Ave Seattle, WA 98122"
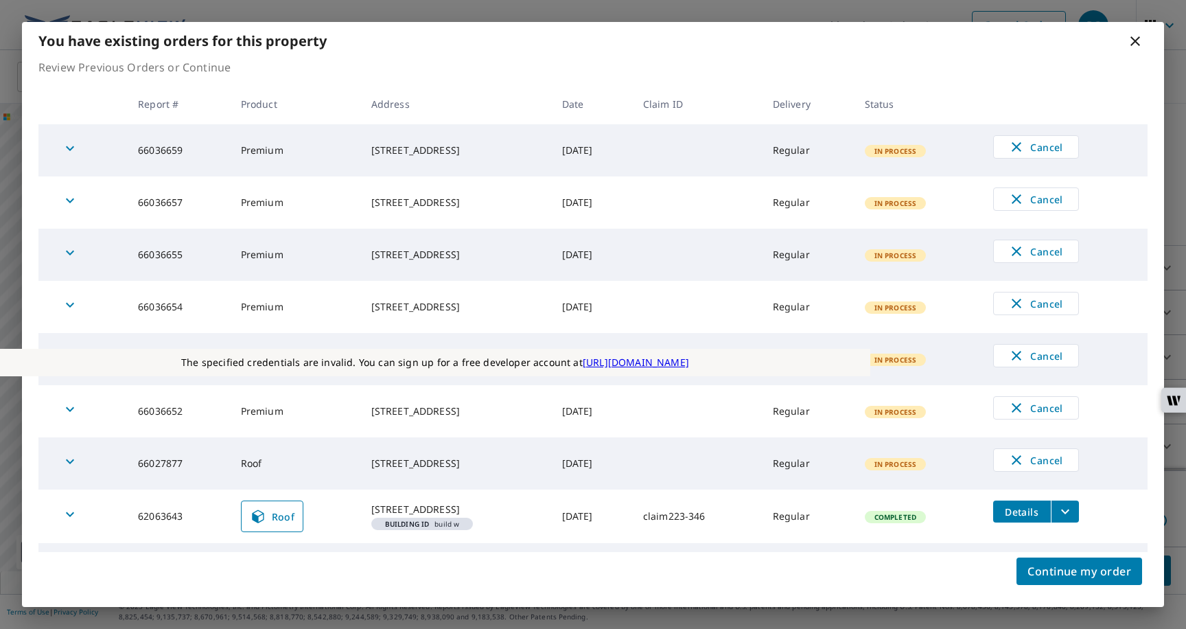
scroll to position [0, 0]
click at [76, 150] on icon "button" at bounding box center [70, 149] width 16 height 16
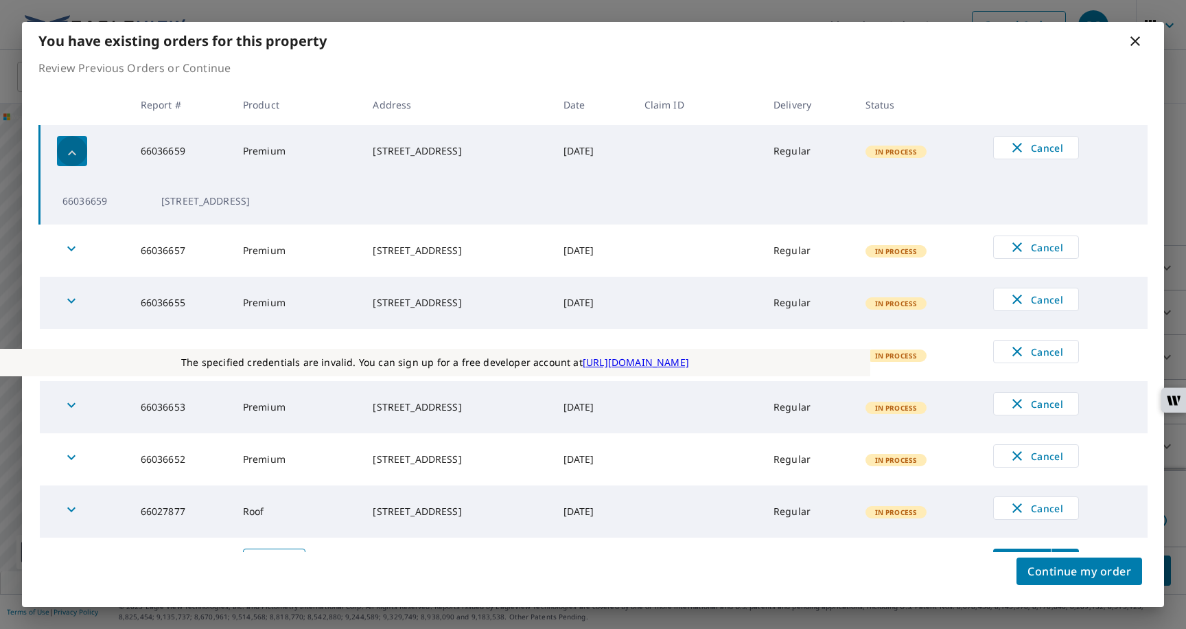
click at [76, 150] on icon "button" at bounding box center [72, 153] width 16 height 16
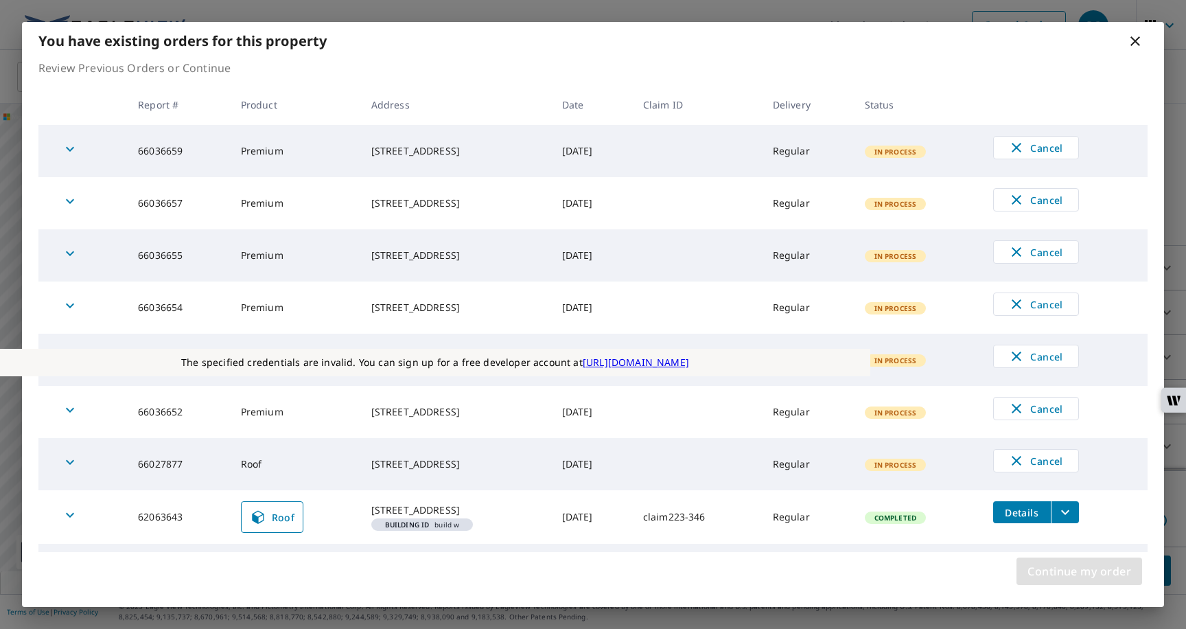
click at [1032, 575] on span "Continue my order" at bounding box center [1080, 570] width 104 height 19
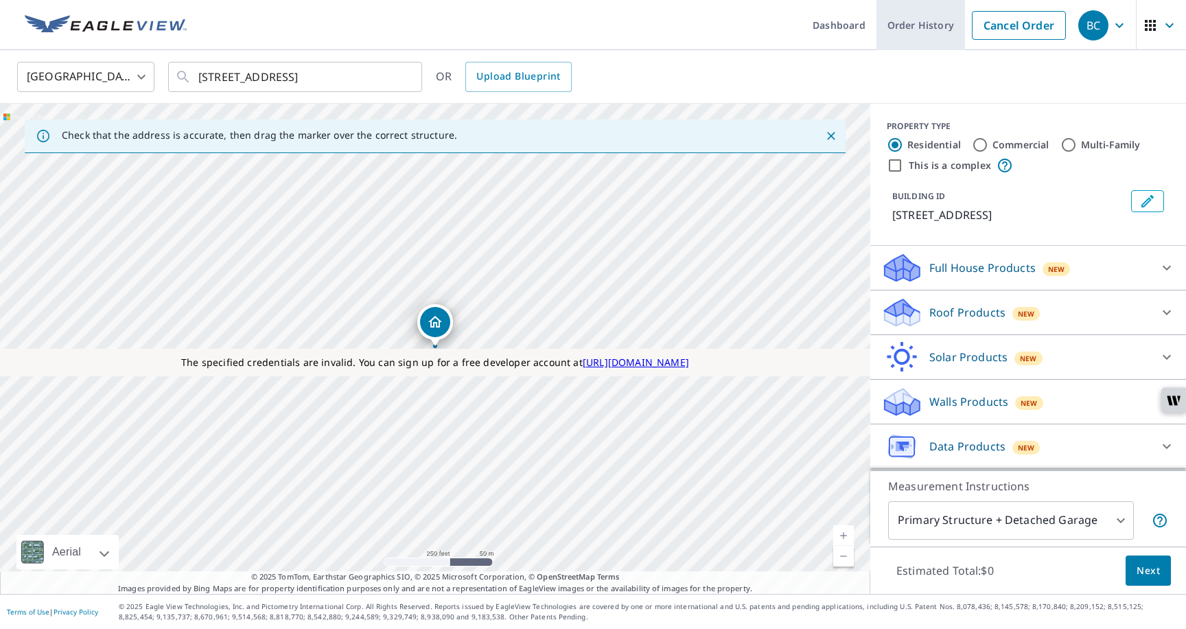
click at [920, 36] on link "Order History" at bounding box center [921, 25] width 89 height 50
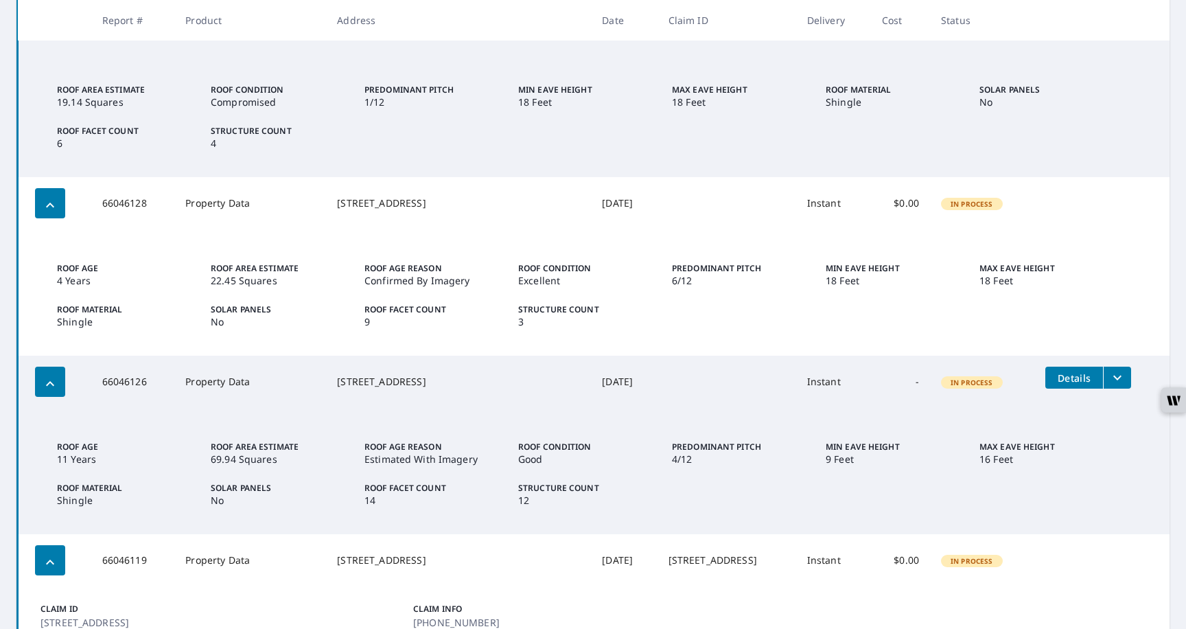
scroll to position [310, 0]
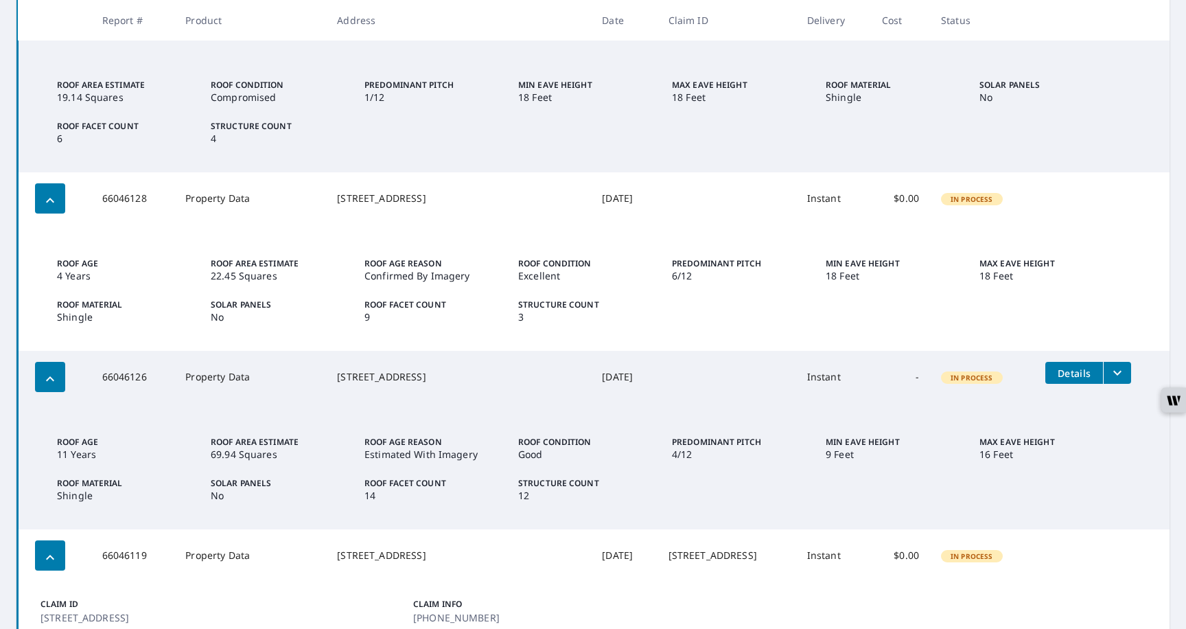
drag, startPoint x: 459, startPoint y: 383, endPoint x: 360, endPoint y: 368, distance: 100.7
click at [360, 368] on td "2923 S Meridian South Hill, WA 98373" at bounding box center [458, 377] width 265 height 52
copy div "2923 S Meridian South Hill, WA 98373"
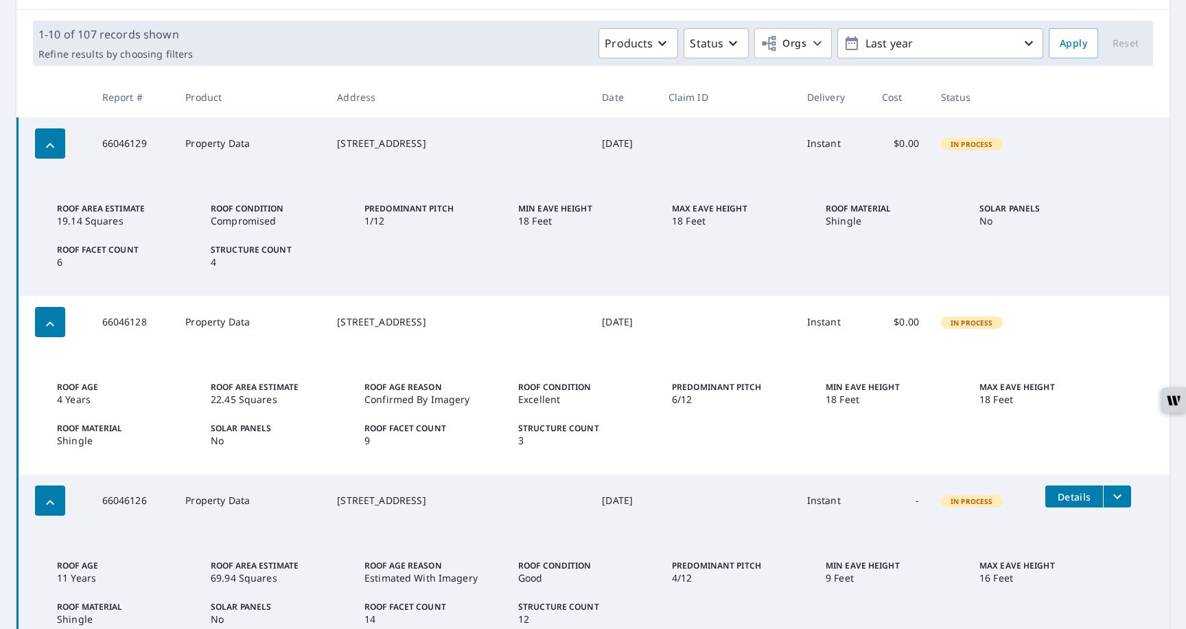
scroll to position [0, 0]
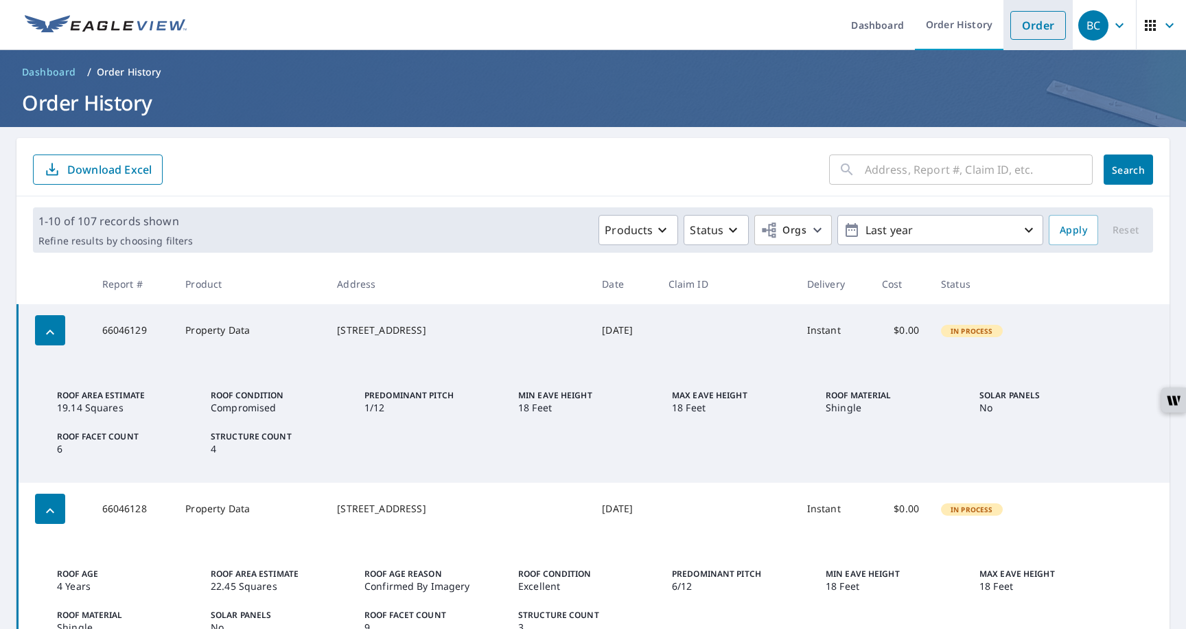
click at [1025, 35] on link "Order" at bounding box center [1038, 25] width 56 height 29
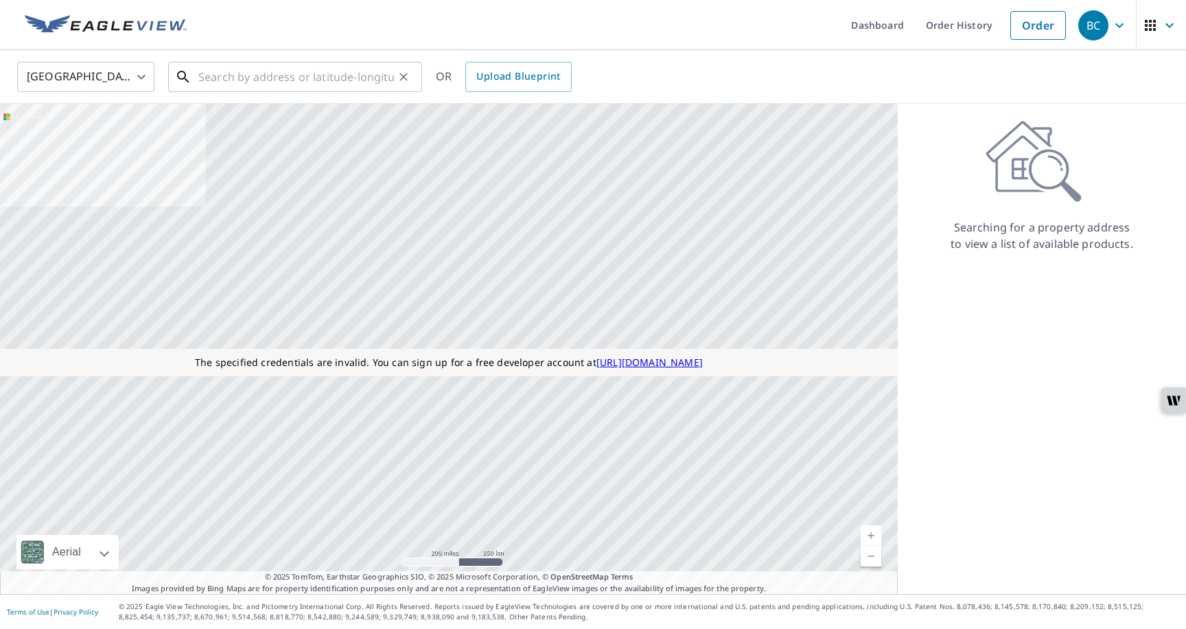
click at [283, 69] on input "text" at bounding box center [296, 77] width 196 height 38
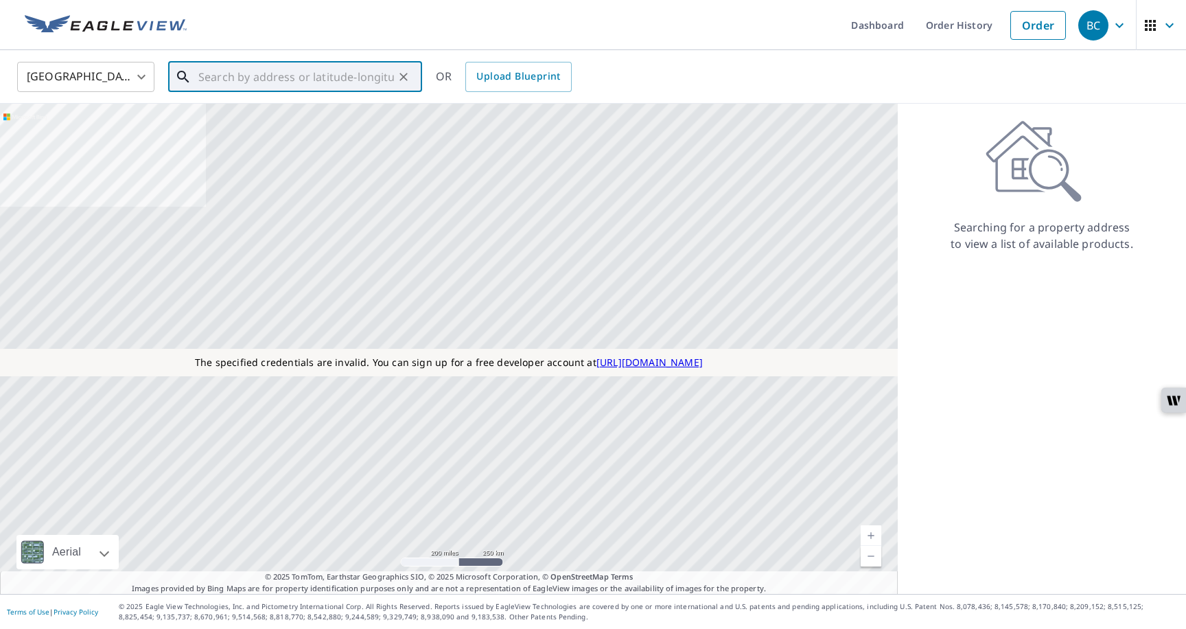
paste input "2923 S Meridian South Hill, WA 98373"
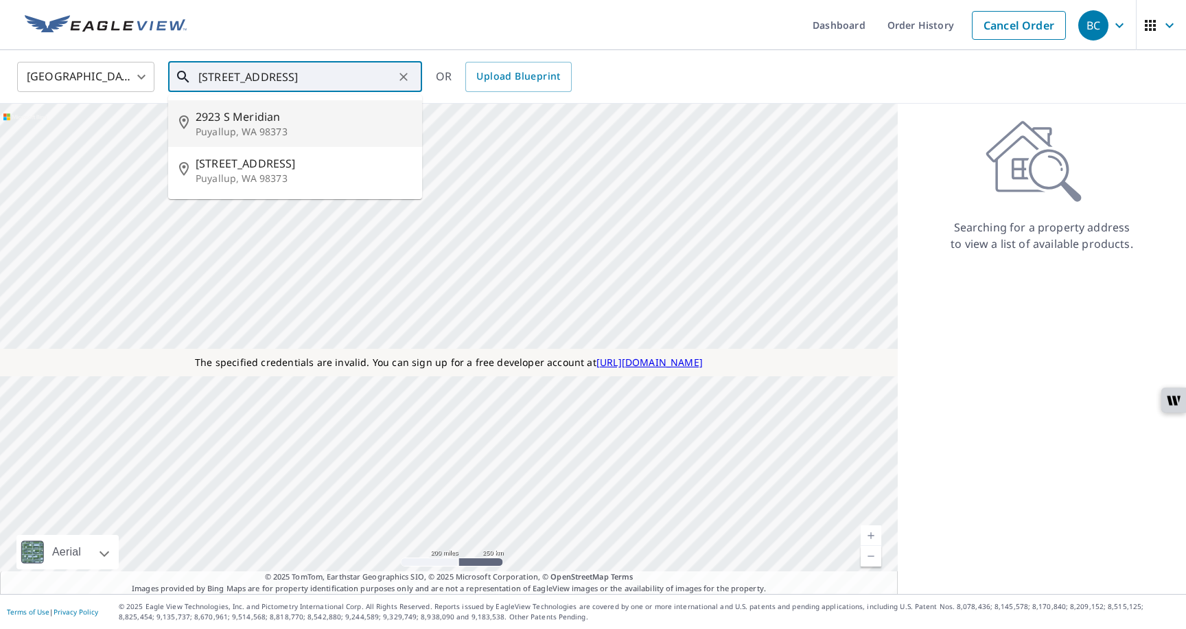
click at [270, 131] on p "Puyallup, WA 98373" at bounding box center [304, 132] width 216 height 14
type input "2923 S Meridian Puyallup, WA 98373"
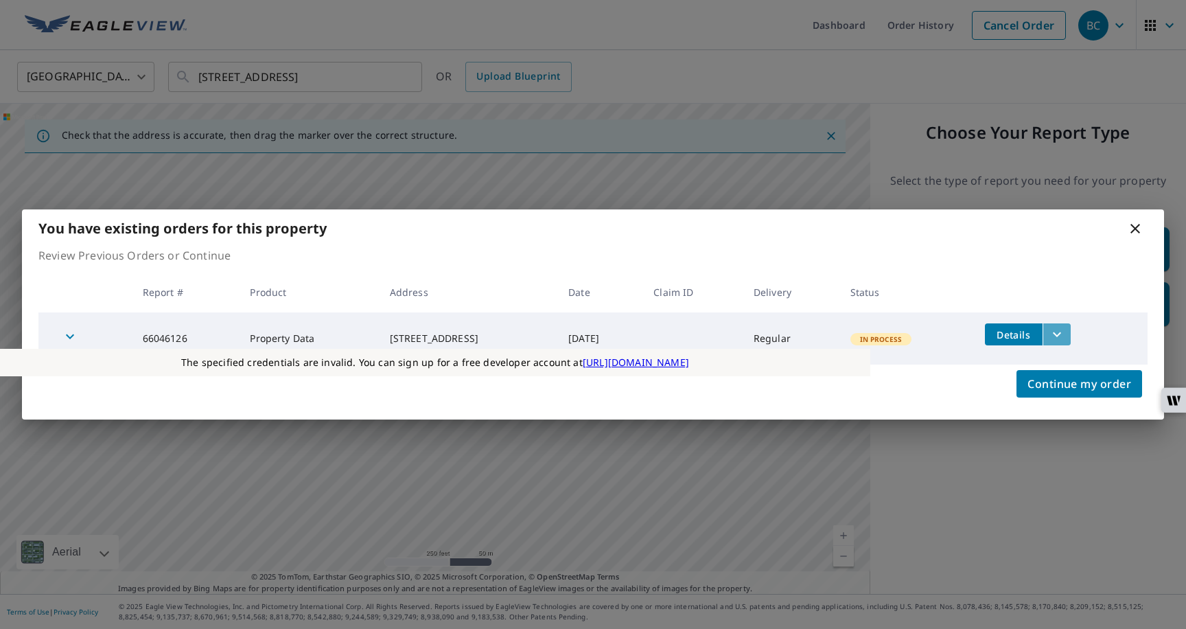
click at [1061, 336] on icon "filesDropdownBtn-66046126" at bounding box center [1057, 334] width 8 height 5
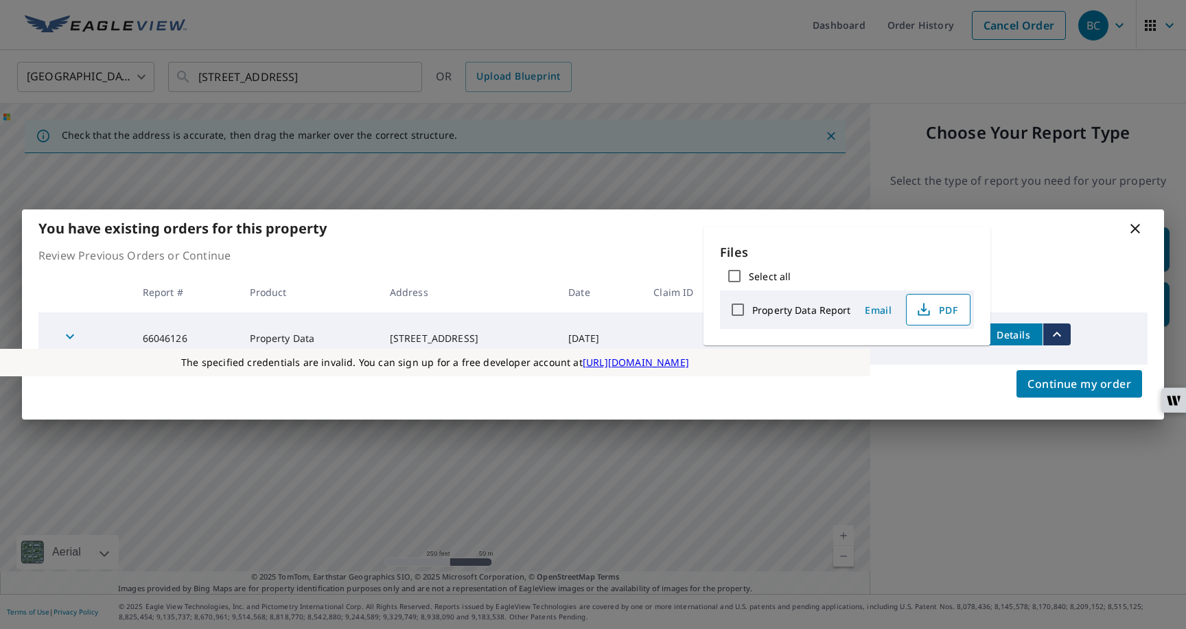
click at [933, 310] on span "PDF" at bounding box center [937, 309] width 44 height 16
click at [954, 278] on div "Select all" at bounding box center [847, 276] width 254 height 29
click at [1052, 383] on span "Continue my order" at bounding box center [1080, 383] width 104 height 19
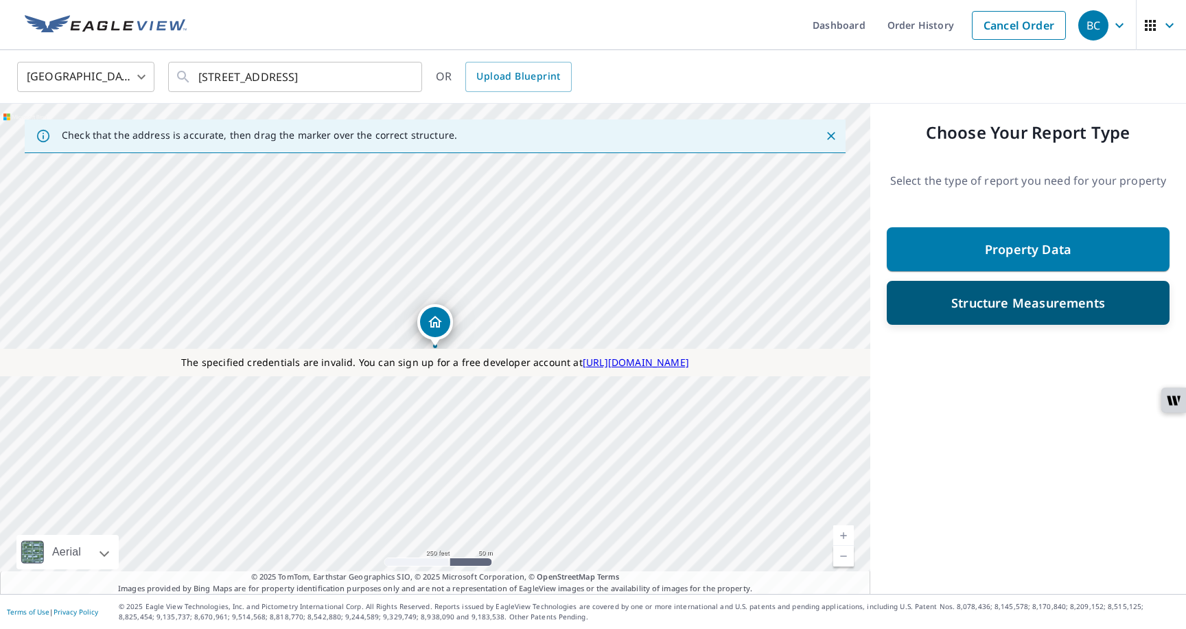
click at [1006, 313] on div "Structure Measurements" at bounding box center [1028, 302] width 247 height 25
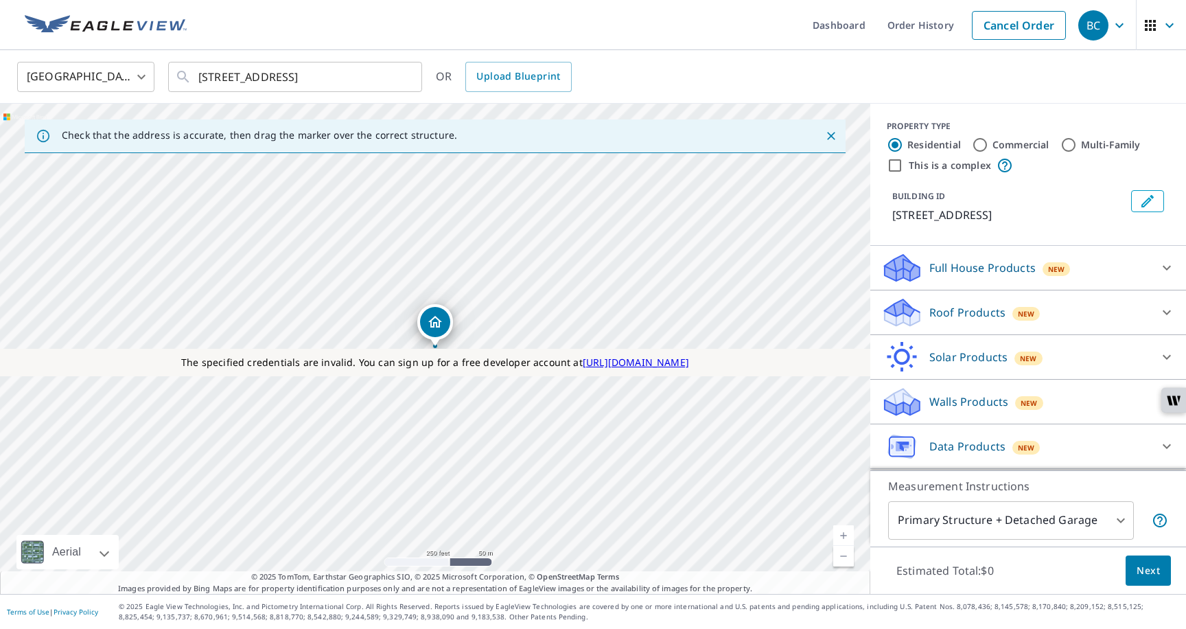
click at [972, 447] on p "Data Products" at bounding box center [967, 446] width 76 height 16
click at [1164, 448] on icon at bounding box center [1167, 446] width 16 height 16
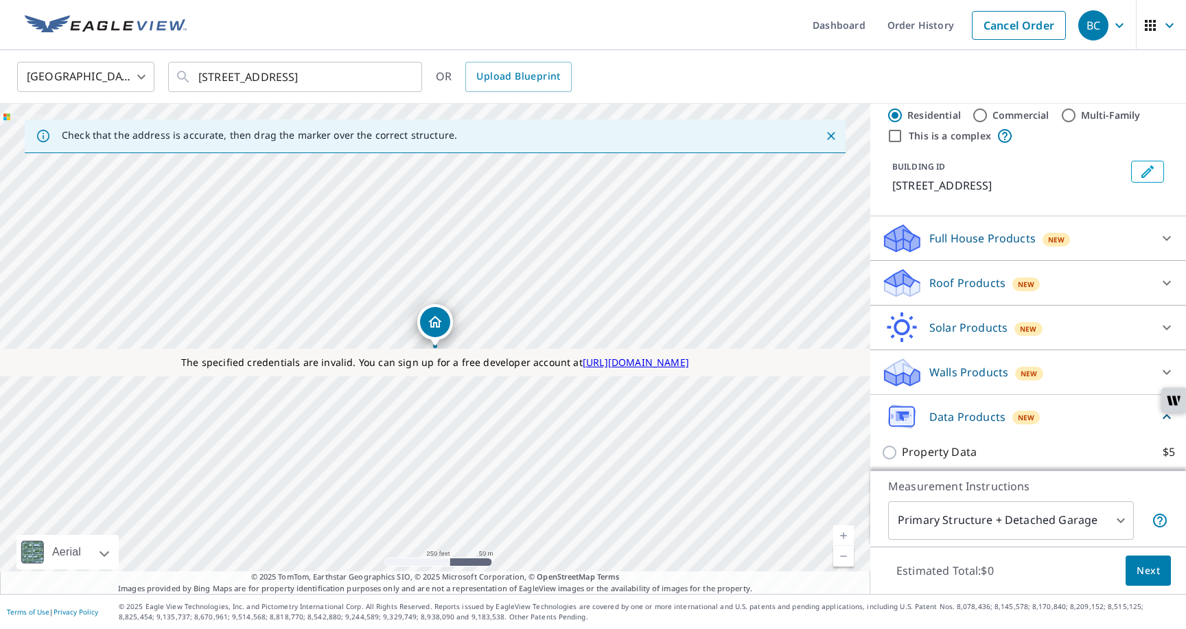
scroll to position [37, 0]
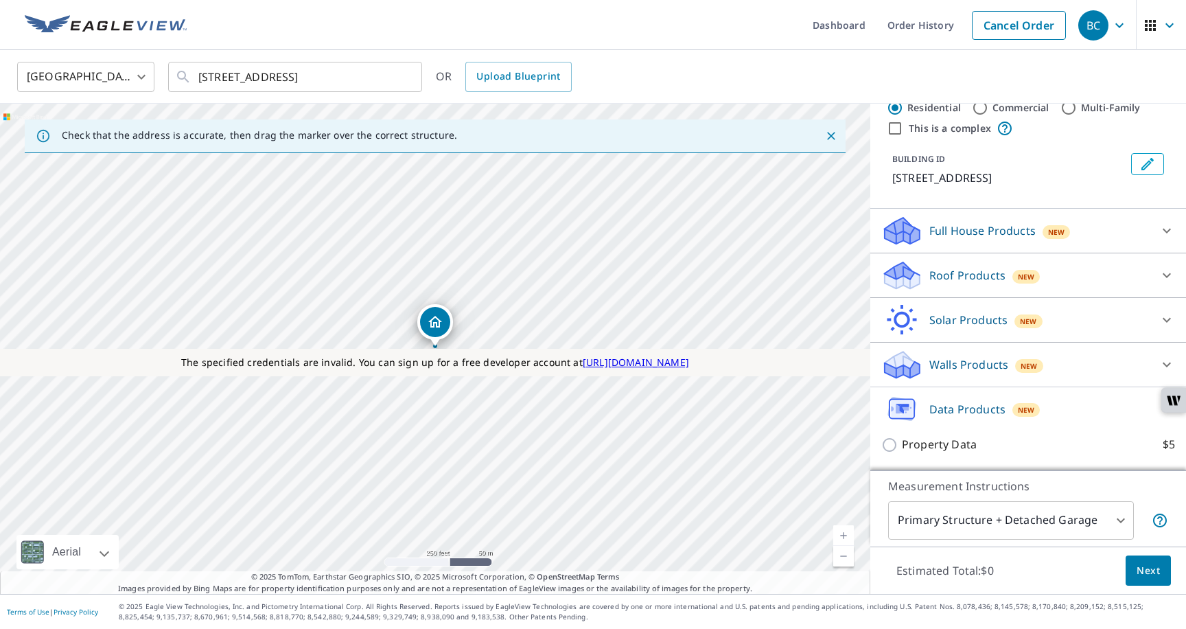
click at [949, 447] on p "Property Data" at bounding box center [939, 444] width 75 height 17
click at [902, 447] on input "Property Data $5" at bounding box center [891, 445] width 21 height 16
checkbox input "true"
type input "5"
click at [949, 447] on div "Property Data $5 Delivery Instant $0 8 ​" at bounding box center [1028, 480] width 294 height 69
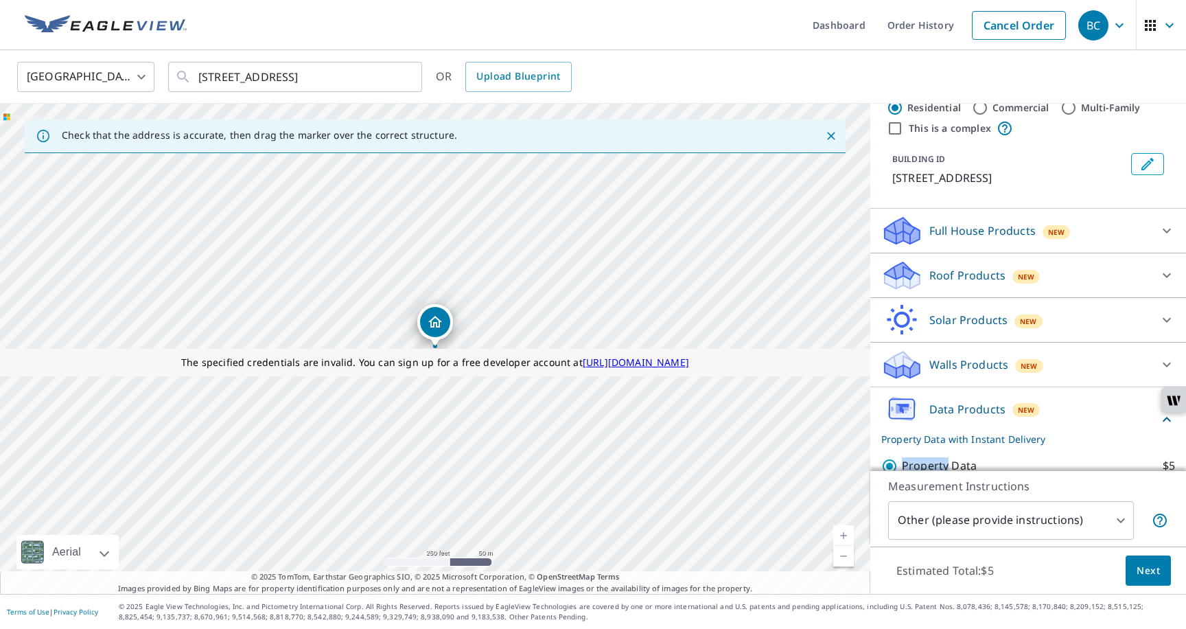
scroll to position [89, 0]
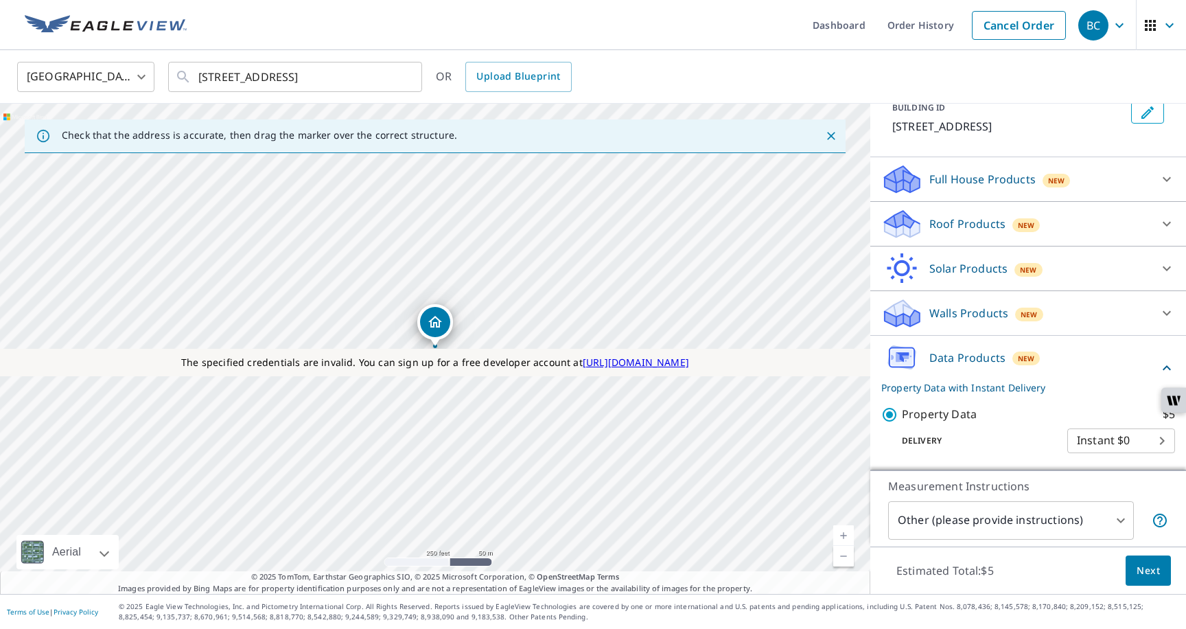
click at [969, 435] on p "Delivery" at bounding box center [974, 441] width 186 height 12
click at [894, 410] on input "Property Data $5" at bounding box center [891, 414] width 21 height 16
checkbox input "false"
type input "1"
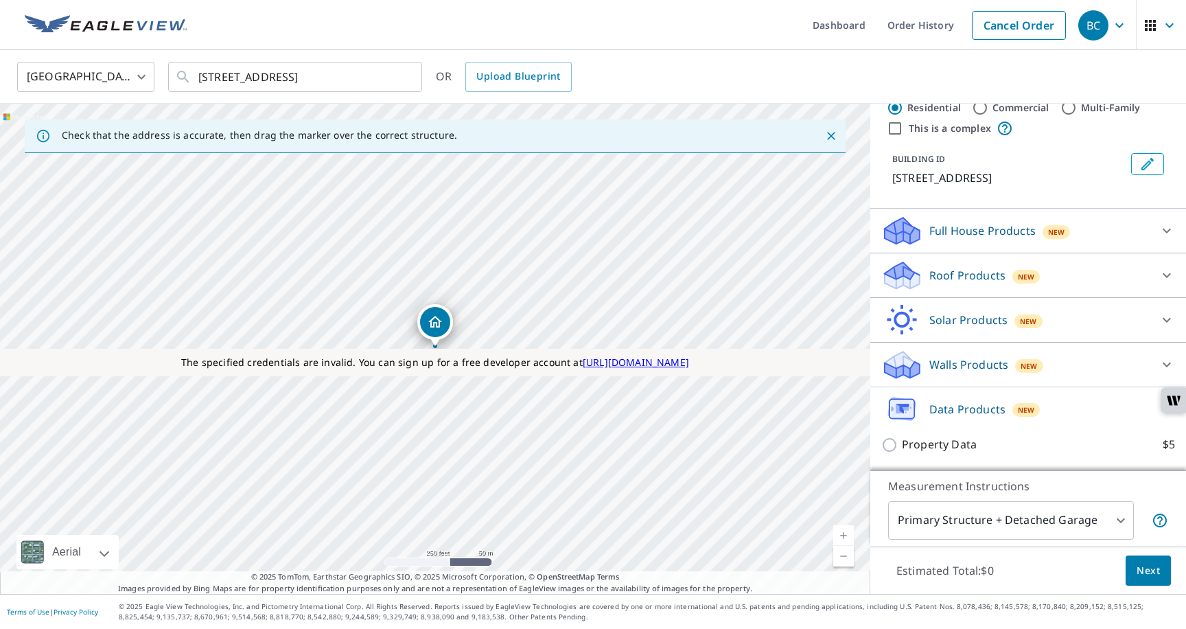
scroll to position [37, 0]
click at [895, 443] on input "Property Data $5" at bounding box center [891, 445] width 21 height 16
checkbox input "true"
type input "5"
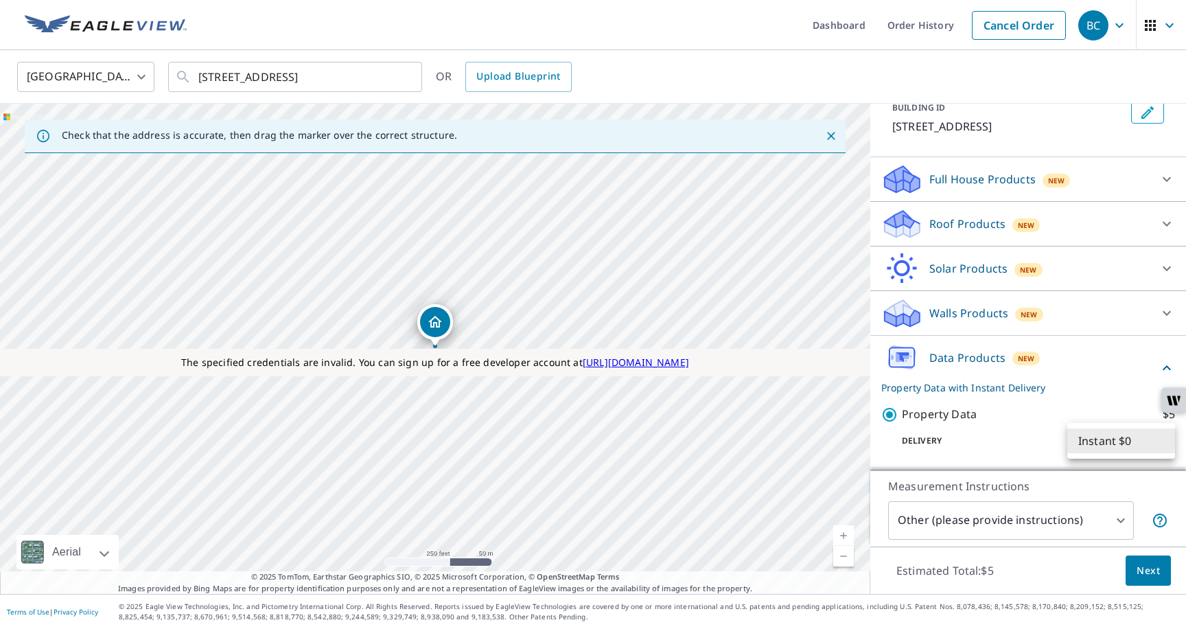
click at [1084, 440] on body "BC BC Dashboard Order History Cancel Order BC United States US ​ 2923 S Meridia…" at bounding box center [593, 322] width 1186 height 645
click at [1084, 440] on li "Instant $0" at bounding box center [1121, 440] width 108 height 25
click at [1139, 572] on span "Next" at bounding box center [1148, 570] width 23 height 17
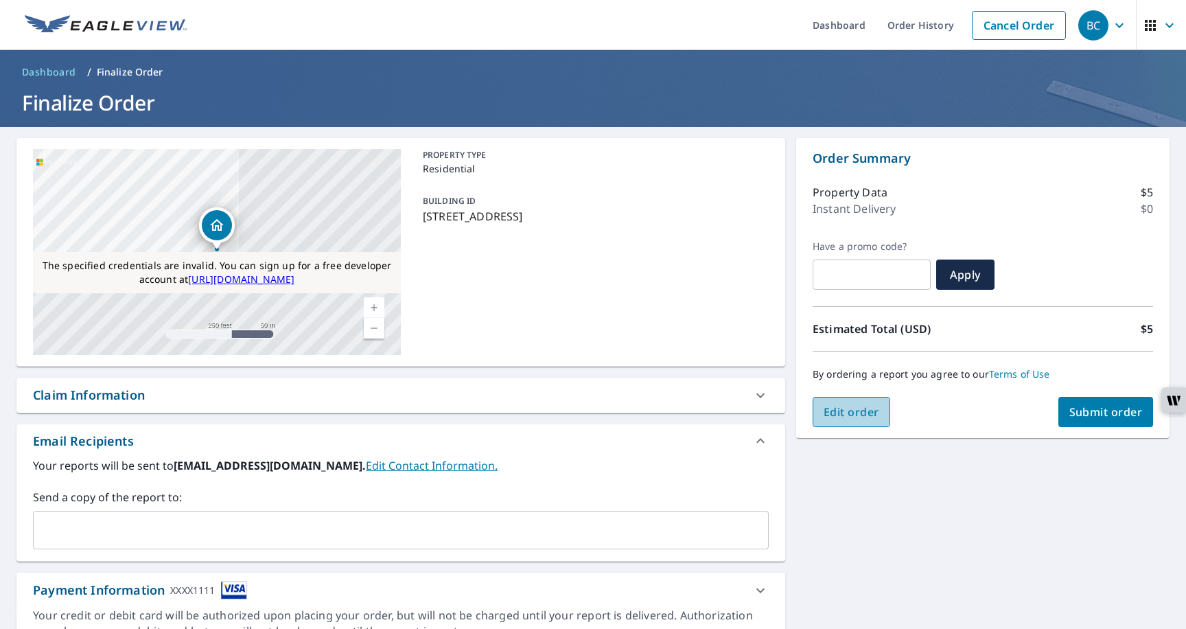
click at [876, 412] on span "Edit order" at bounding box center [852, 411] width 56 height 15
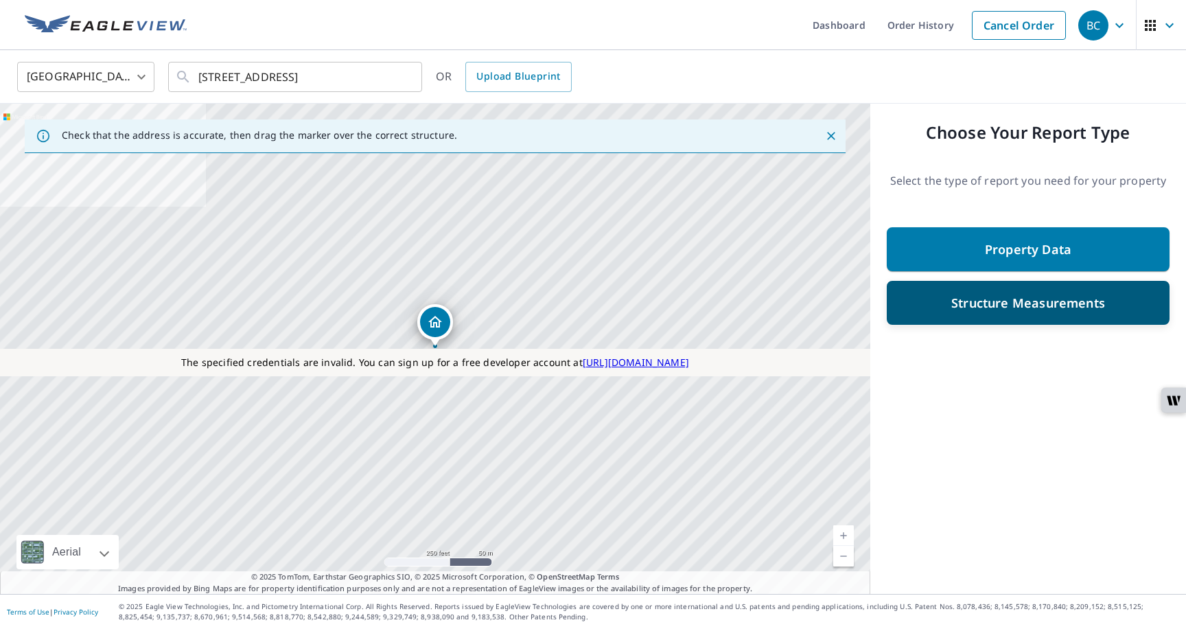
click at [945, 317] on div "Structure Measurements" at bounding box center [1028, 303] width 283 height 44
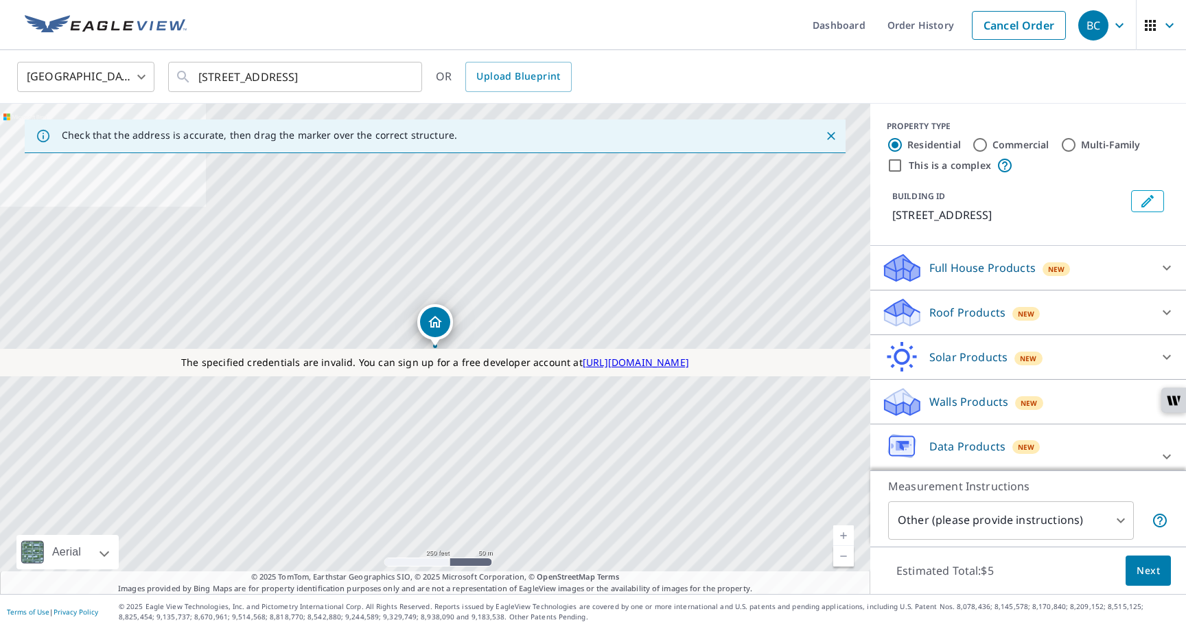
scroll to position [19, 0]
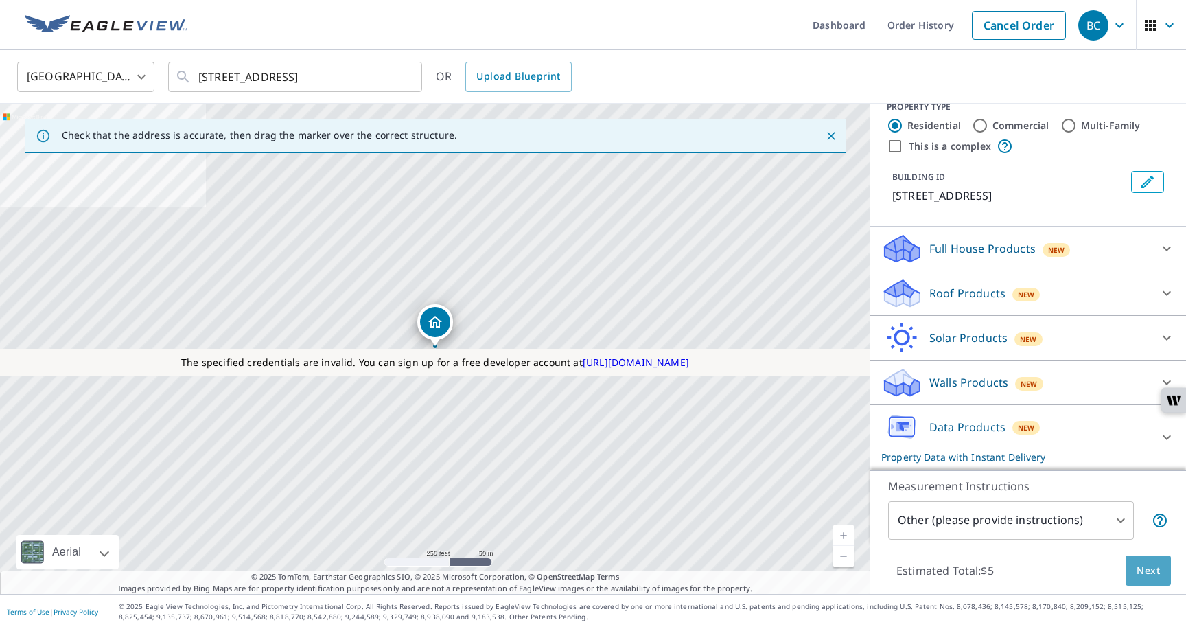
click at [1131, 575] on button "Next" at bounding box center [1148, 570] width 45 height 31
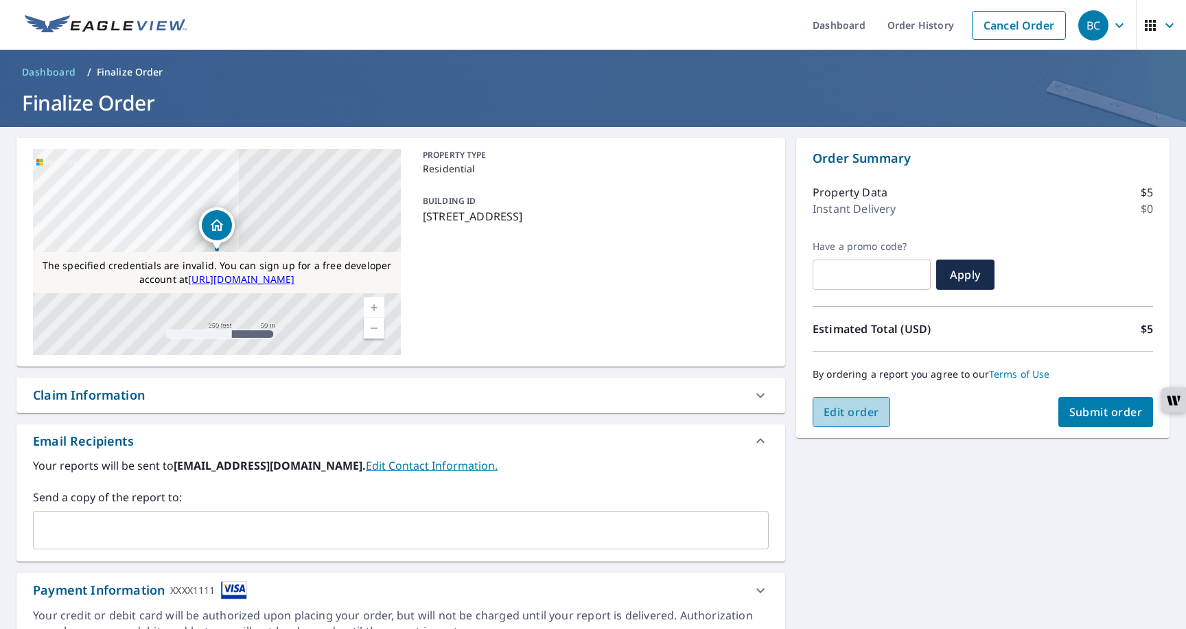
click at [853, 422] on button "Edit order" at bounding box center [852, 412] width 78 height 30
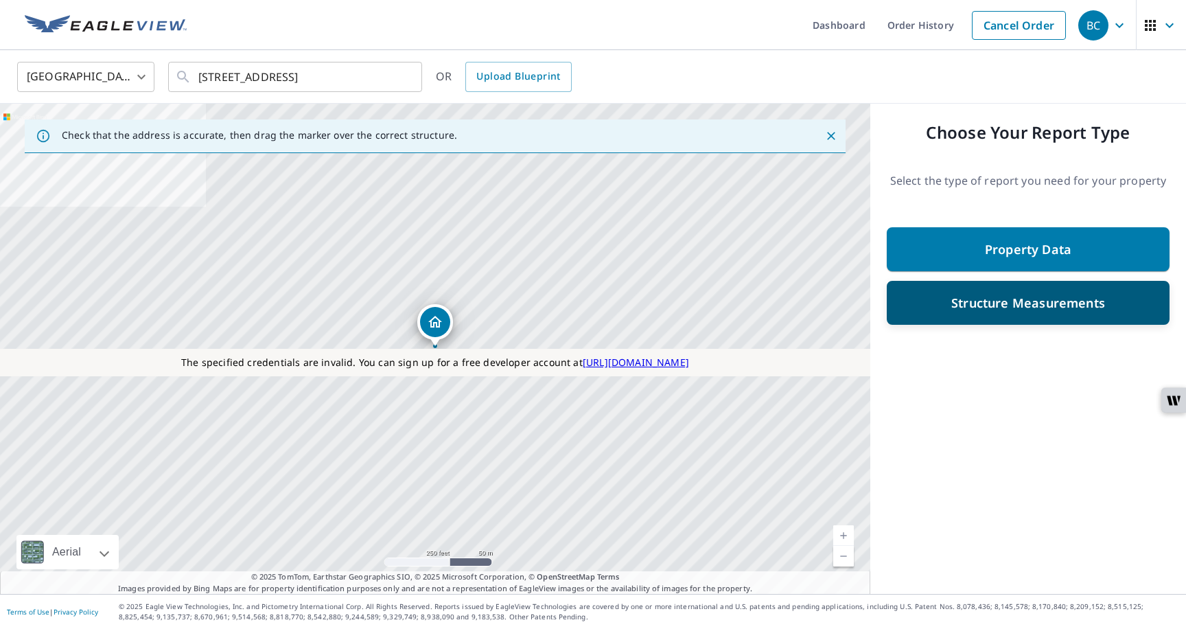
click at [994, 298] on p "Structure Measurements" at bounding box center [1028, 302] width 154 height 16
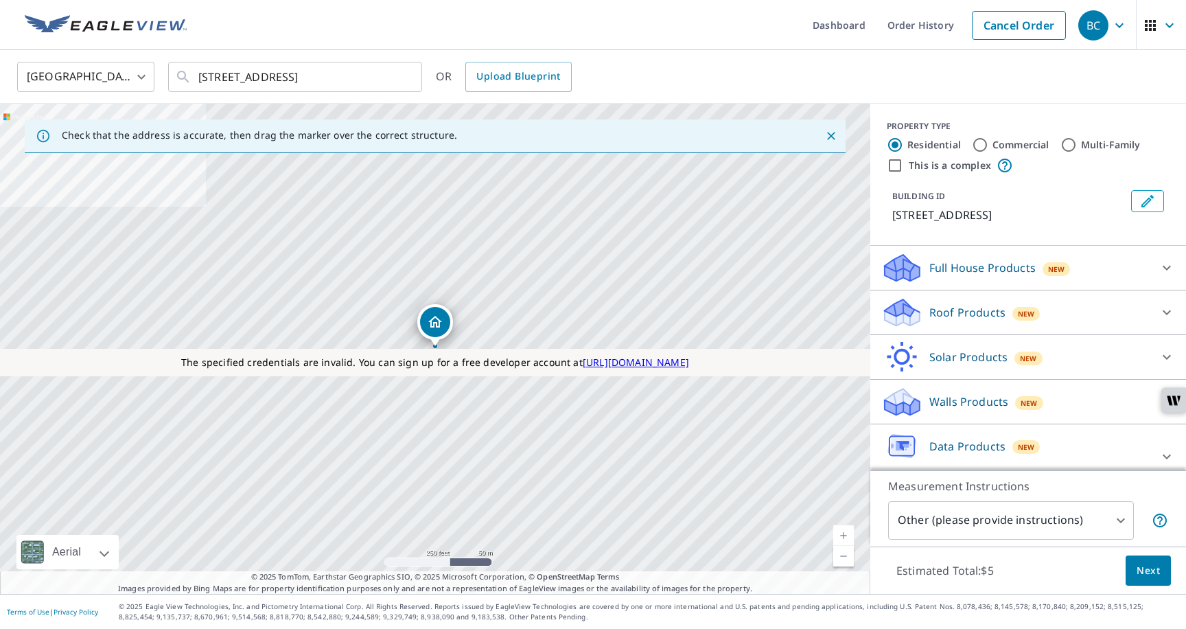
scroll to position [19, 0]
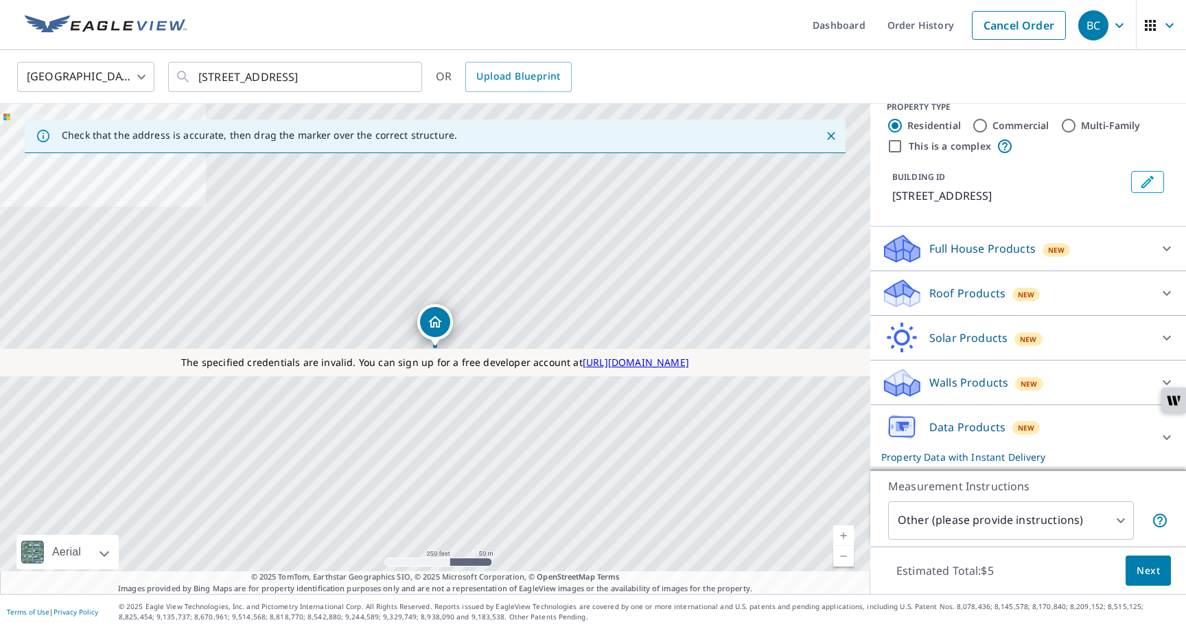
click at [975, 292] on p "Roof Products" at bounding box center [967, 293] width 76 height 16
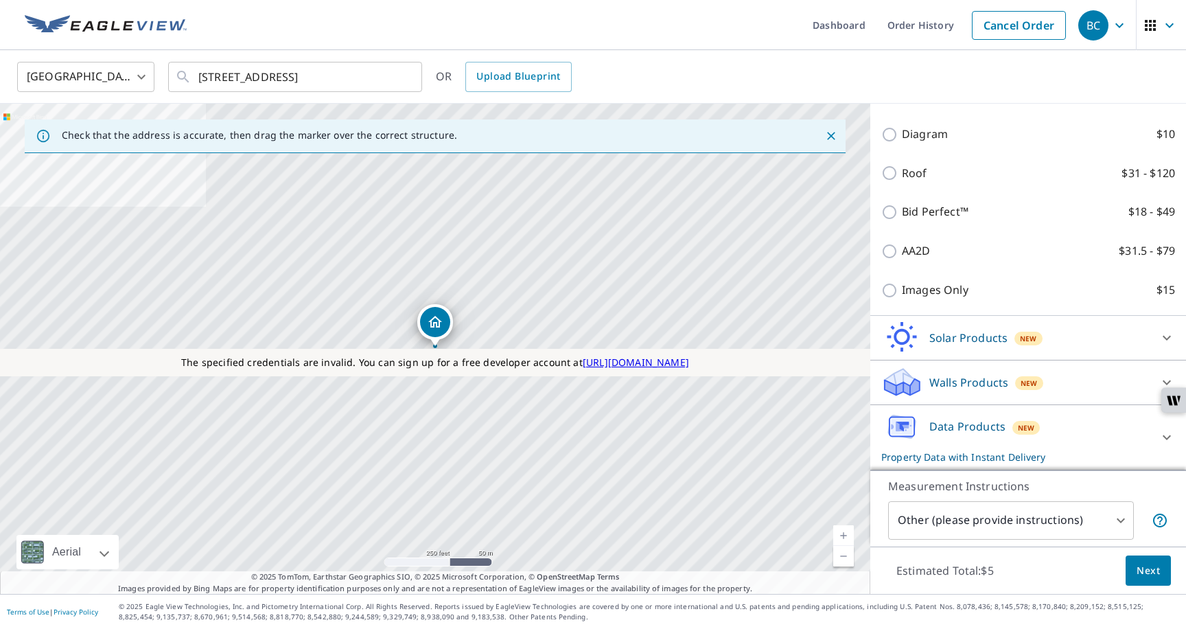
scroll to position [490, 0]
click at [953, 340] on p "Solar Products" at bounding box center [968, 337] width 78 height 16
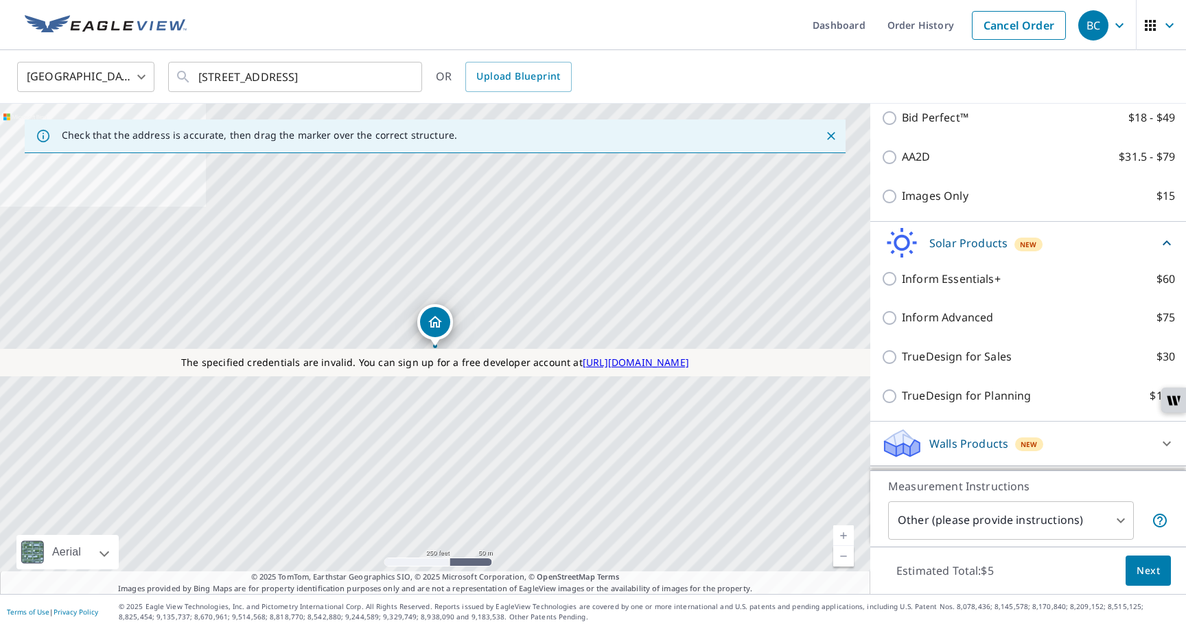
scroll to position [600, 0]
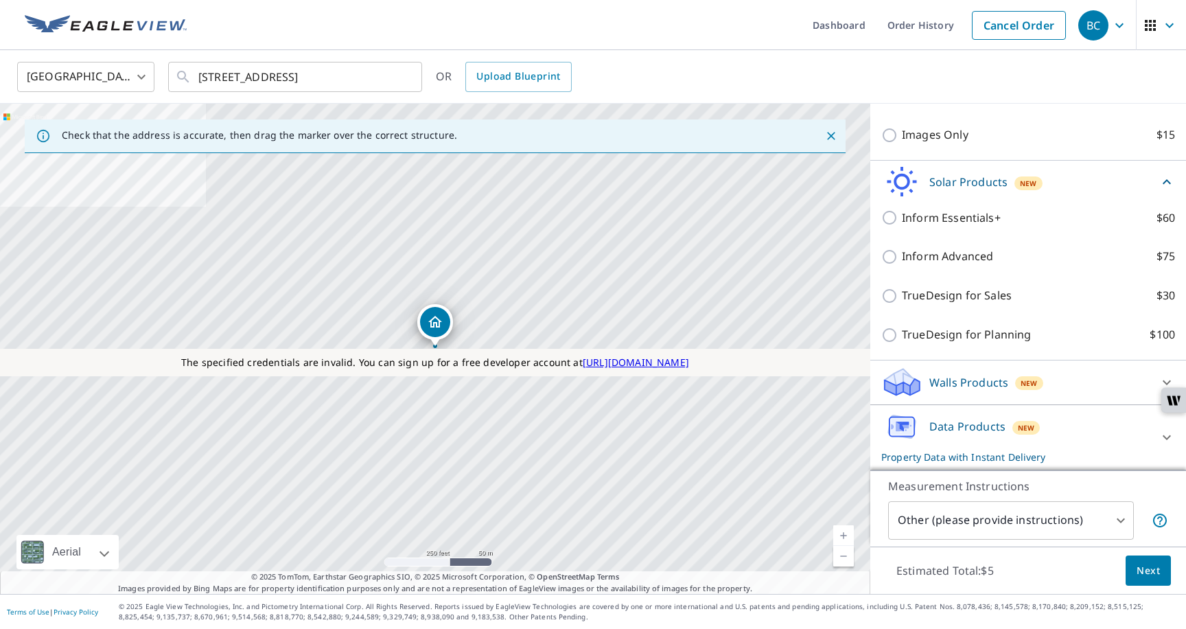
click at [945, 379] on p "Walls Products" at bounding box center [968, 382] width 79 height 16
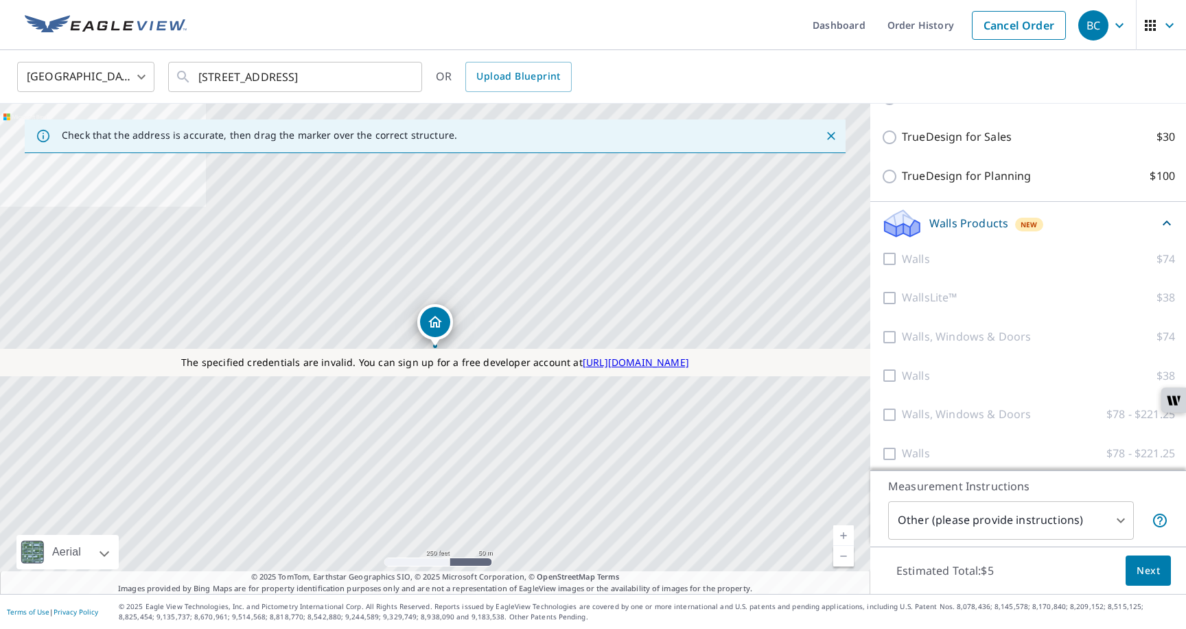
scroll to position [881, 0]
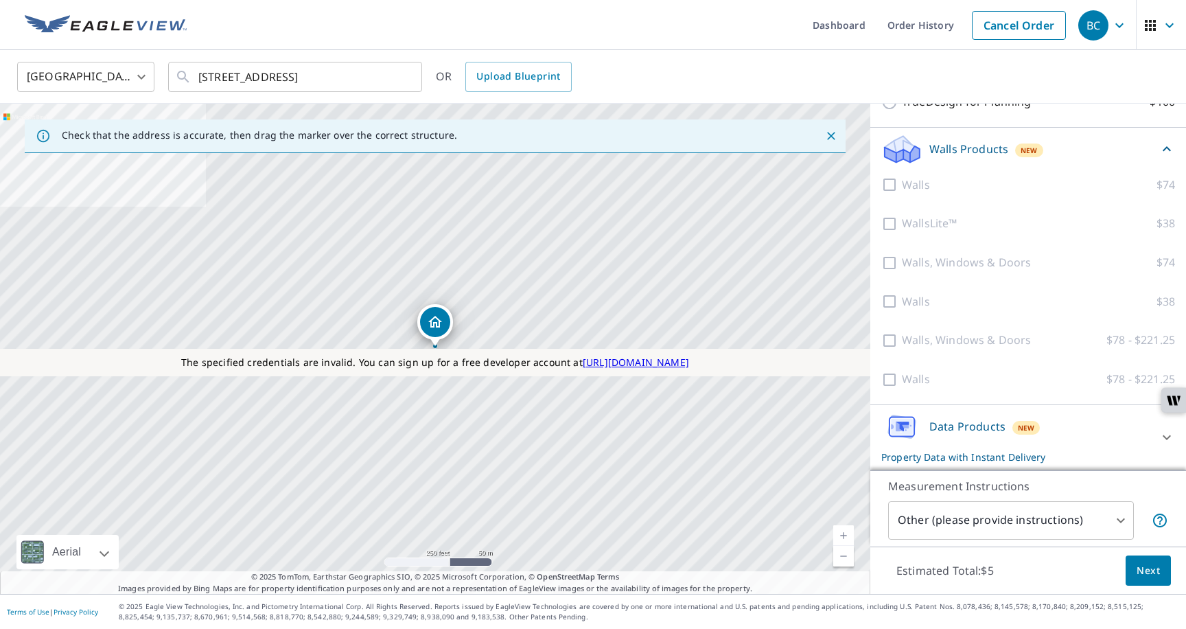
click at [940, 431] on p "Data Products" at bounding box center [967, 426] width 76 height 16
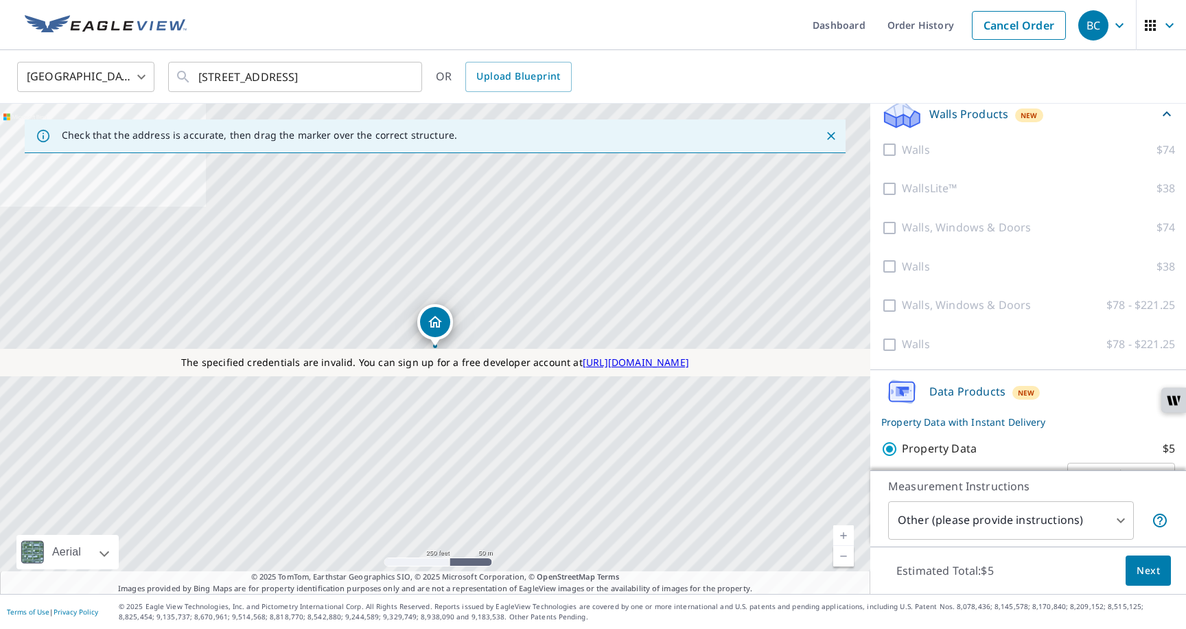
scroll to position [951, 0]
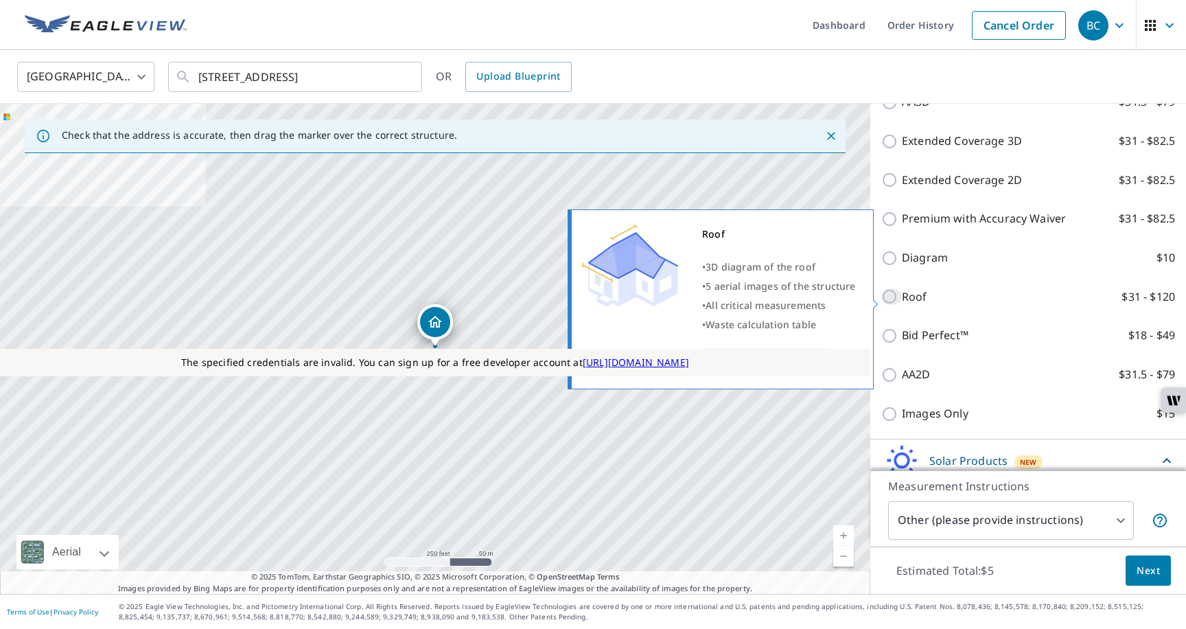
click at [890, 299] on input "Roof $31 - $120" at bounding box center [891, 296] width 21 height 16
checkbox input "true"
type input "3"
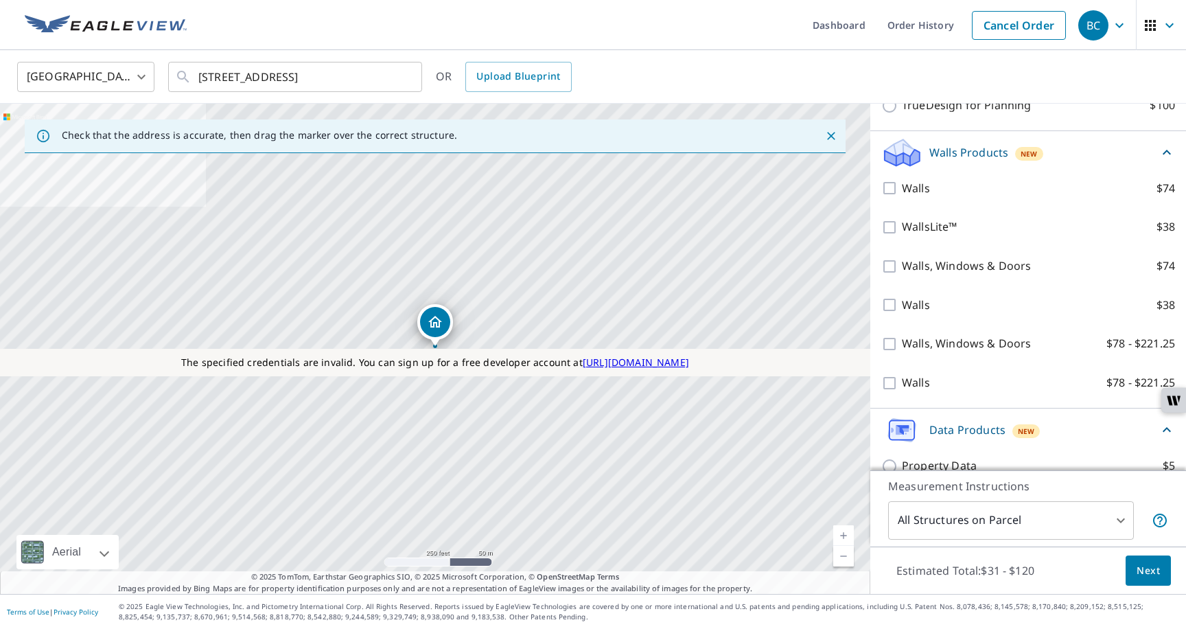
scroll to position [914, 0]
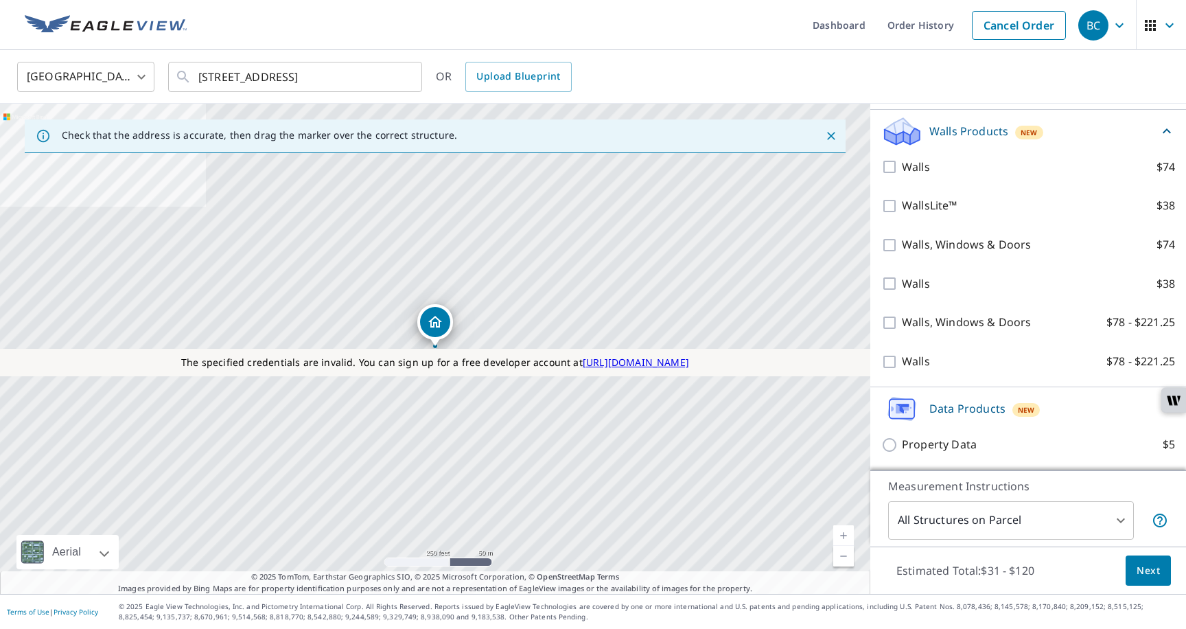
click at [896, 445] on input "Property Data $5" at bounding box center [891, 445] width 21 height 16
checkbox input "true"
type input "5"
checkbox input "false"
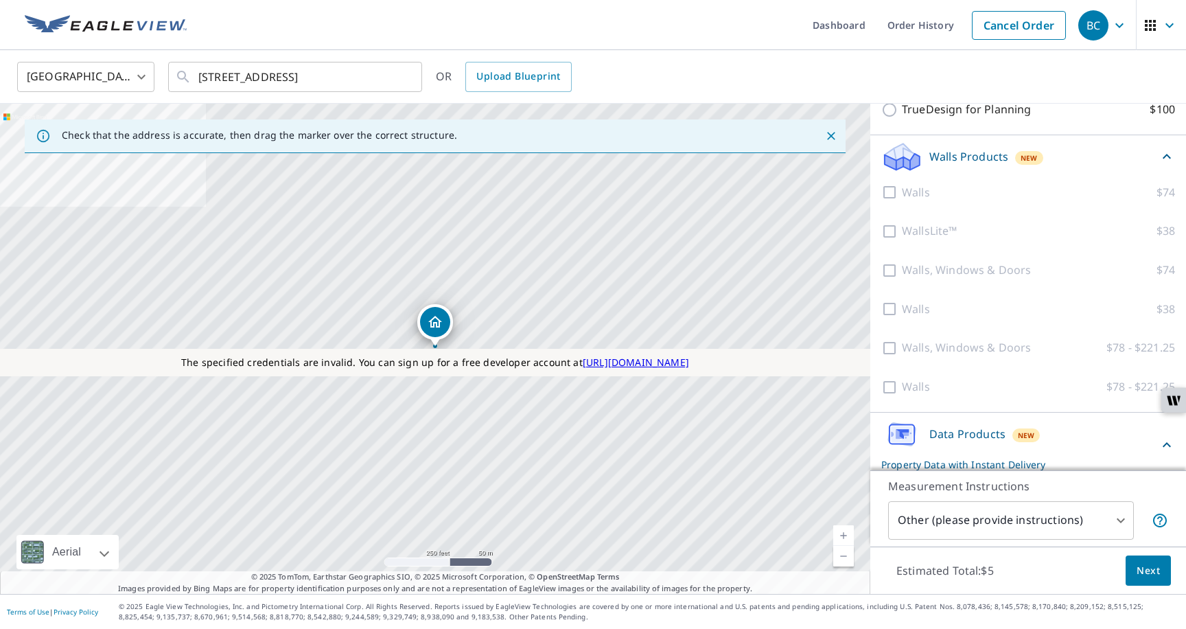
scroll to position [951, 0]
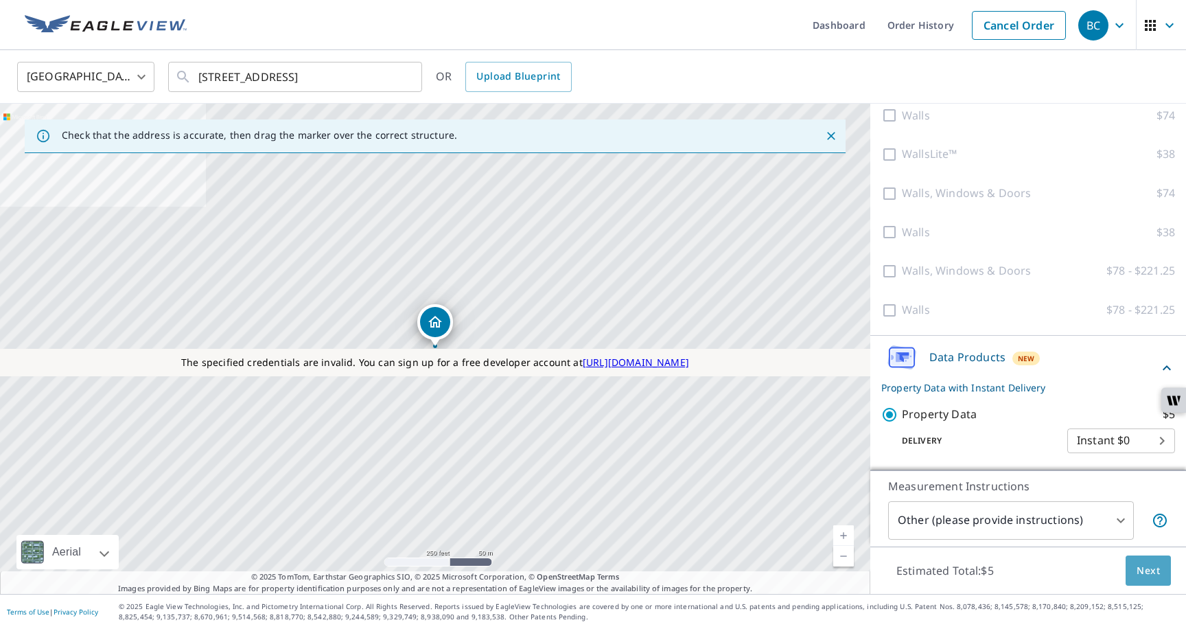
click at [1150, 574] on span "Next" at bounding box center [1148, 570] width 23 height 17
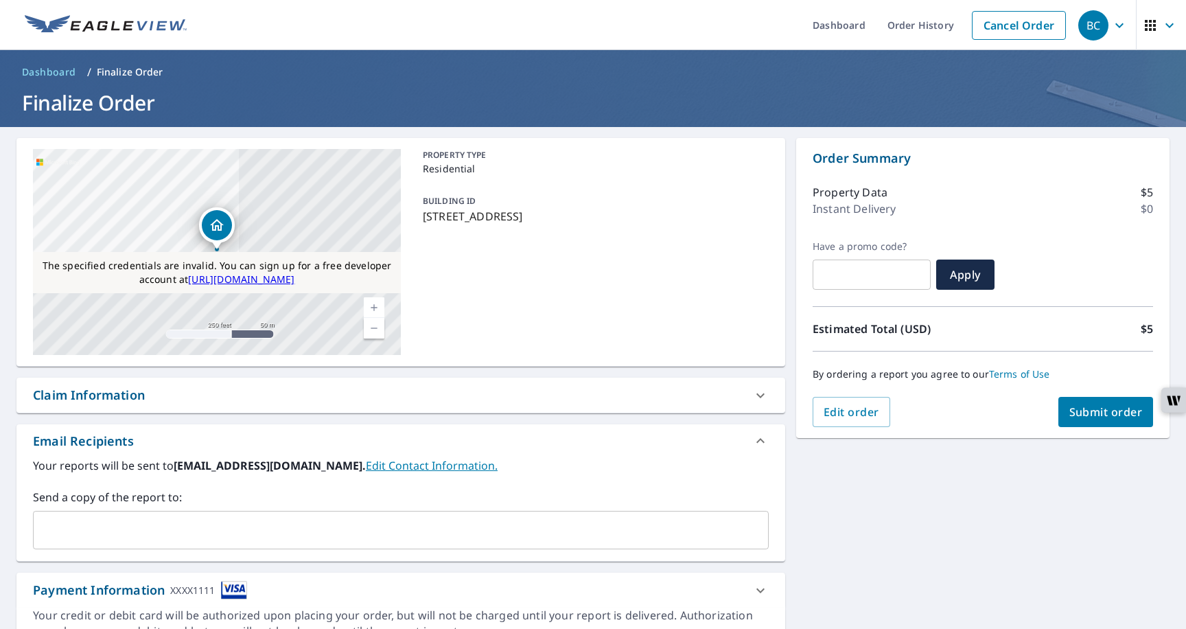
click at [1082, 415] on span "Submit order" at bounding box center [1105, 411] width 73 height 15
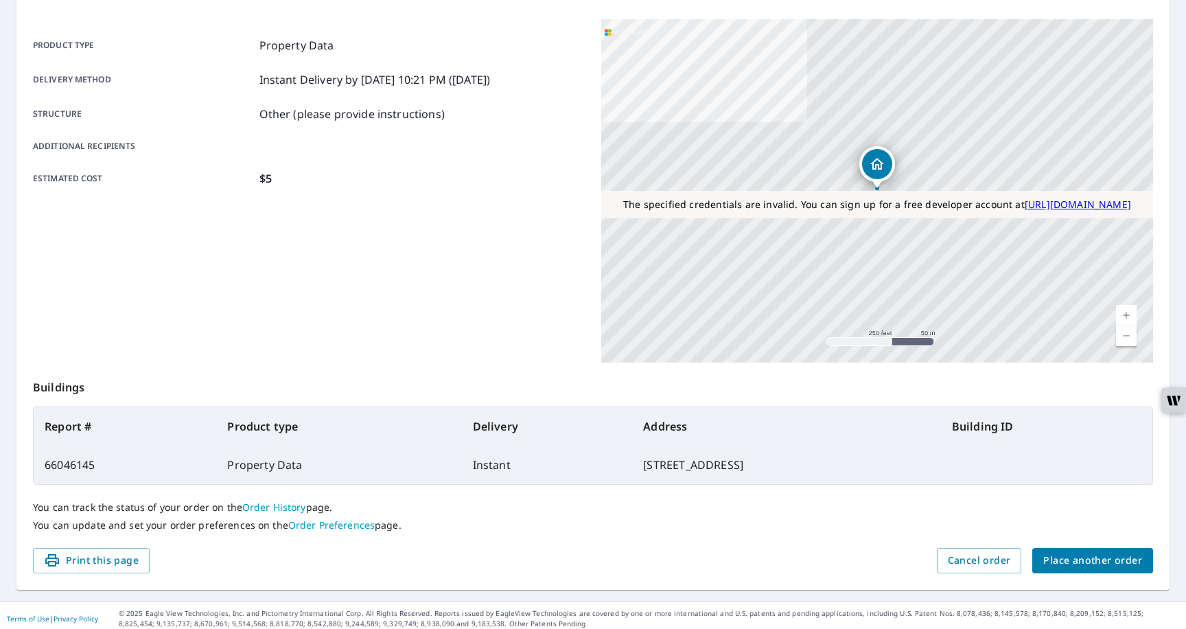
scroll to position [176, 0]
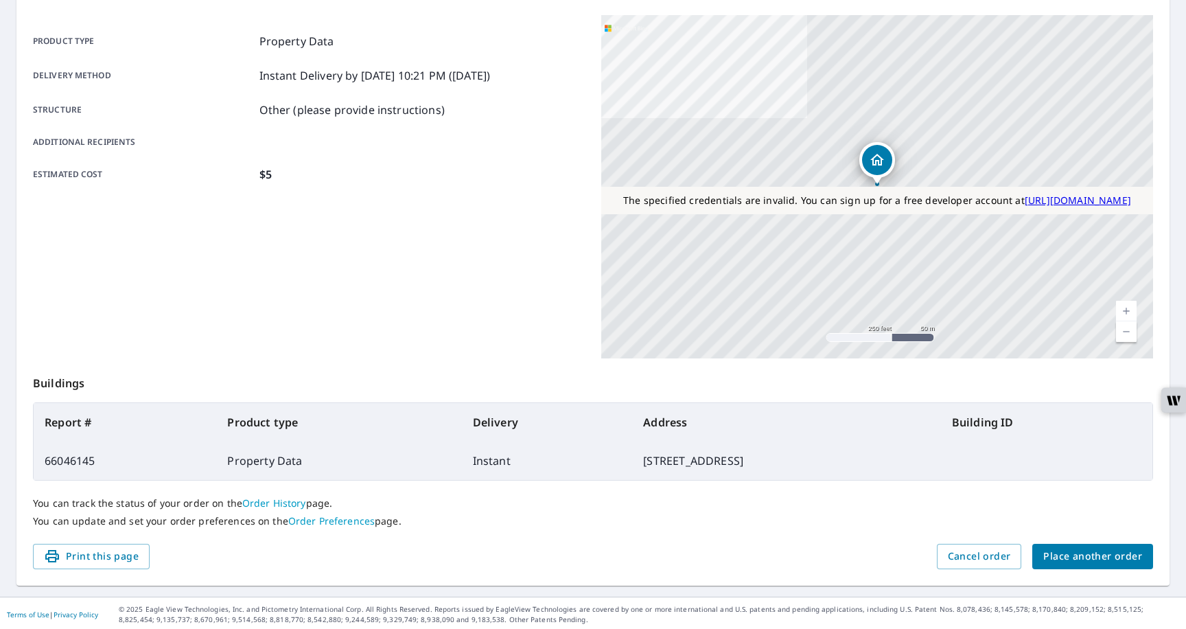
click at [278, 502] on link "Order History" at bounding box center [274, 502] width 64 height 13
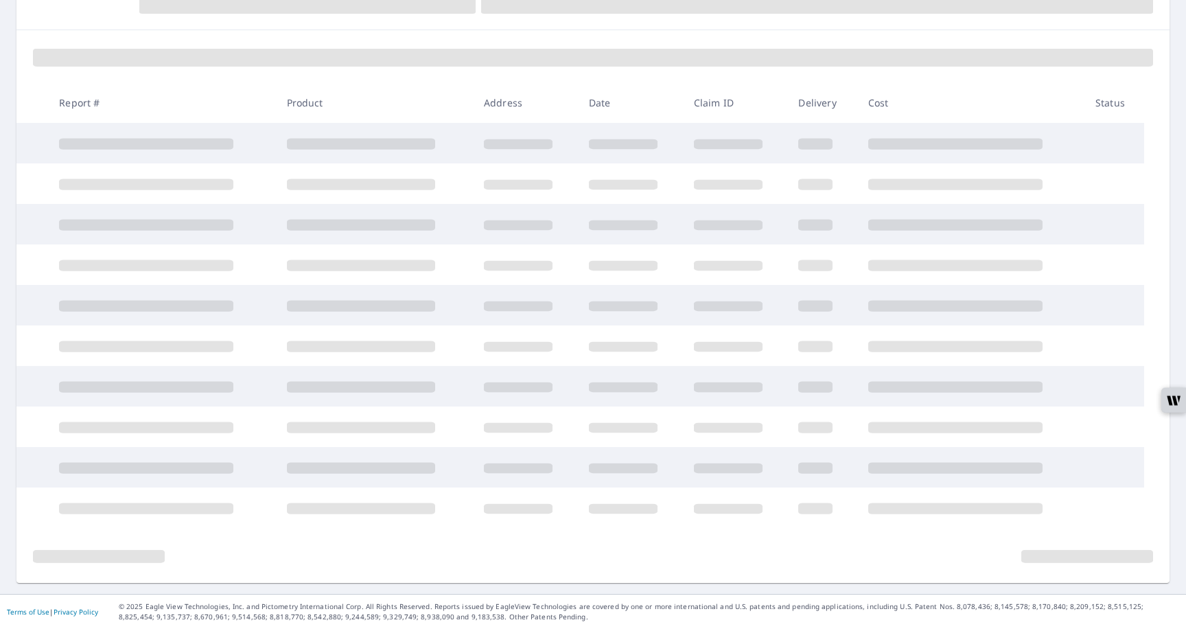
scroll to position [166, 0]
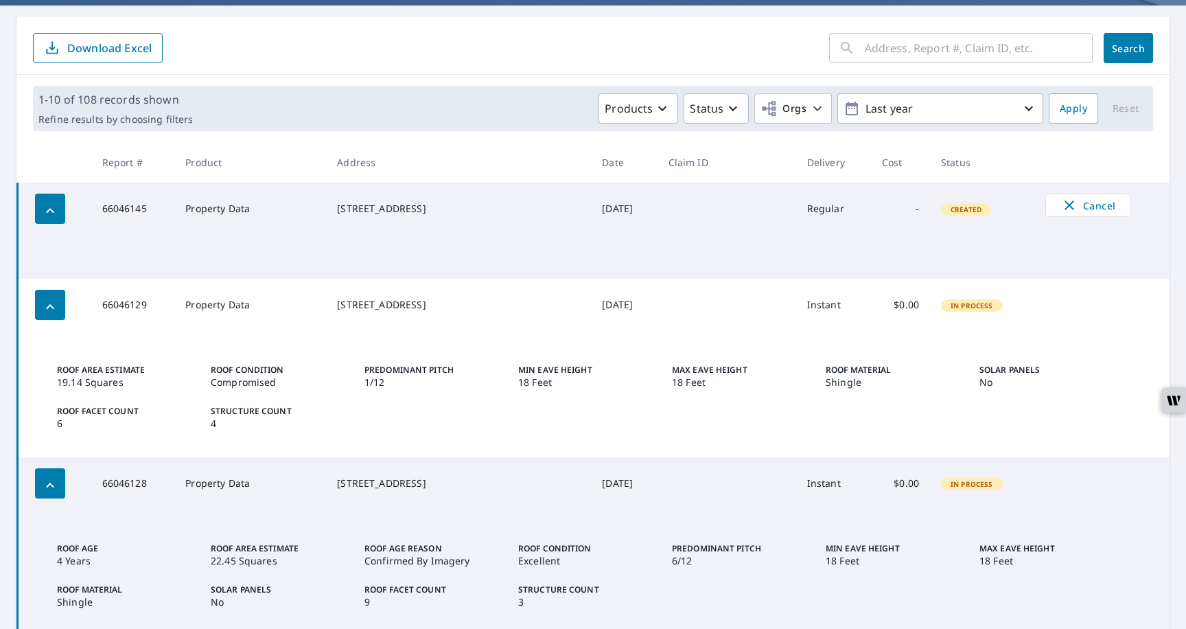
scroll to position [121, 0]
